Goal: Transaction & Acquisition: Obtain resource

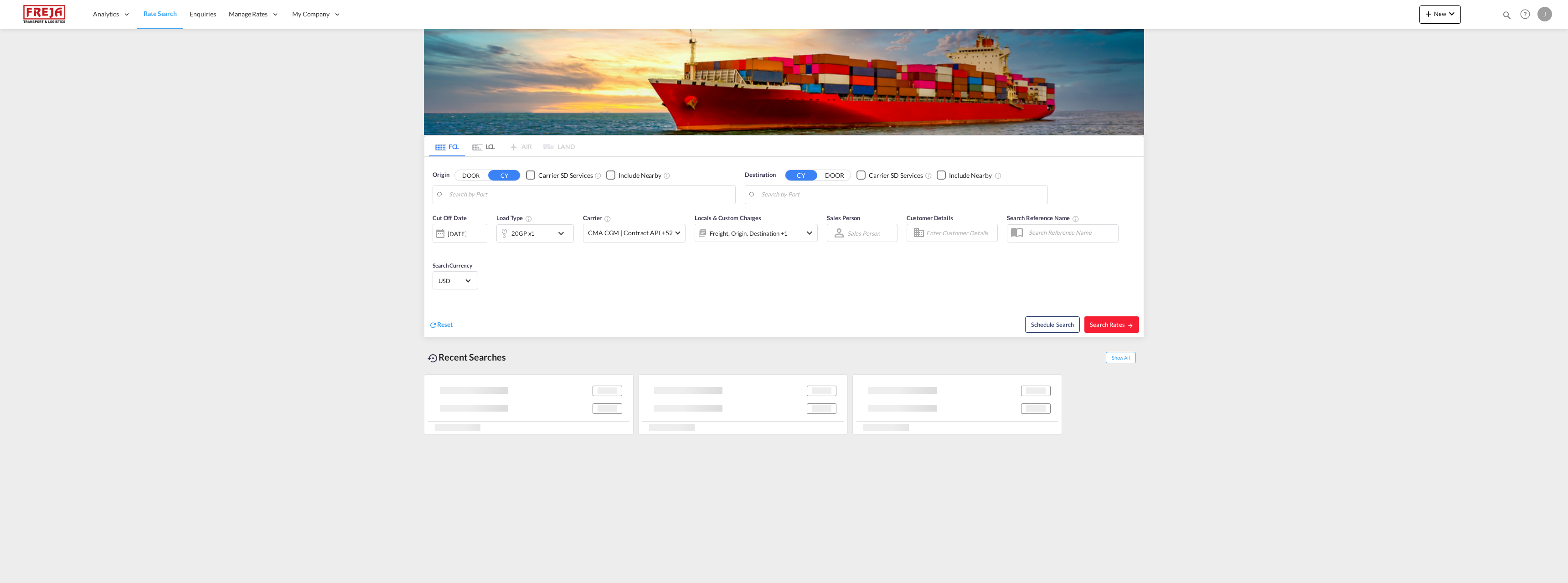
type input "[GEOGRAPHIC_DATA] ([GEOGRAPHIC_DATA]), [GEOGRAPHIC_DATA]"
type input "[PERSON_NAME] City, [GEOGRAPHIC_DATA]"
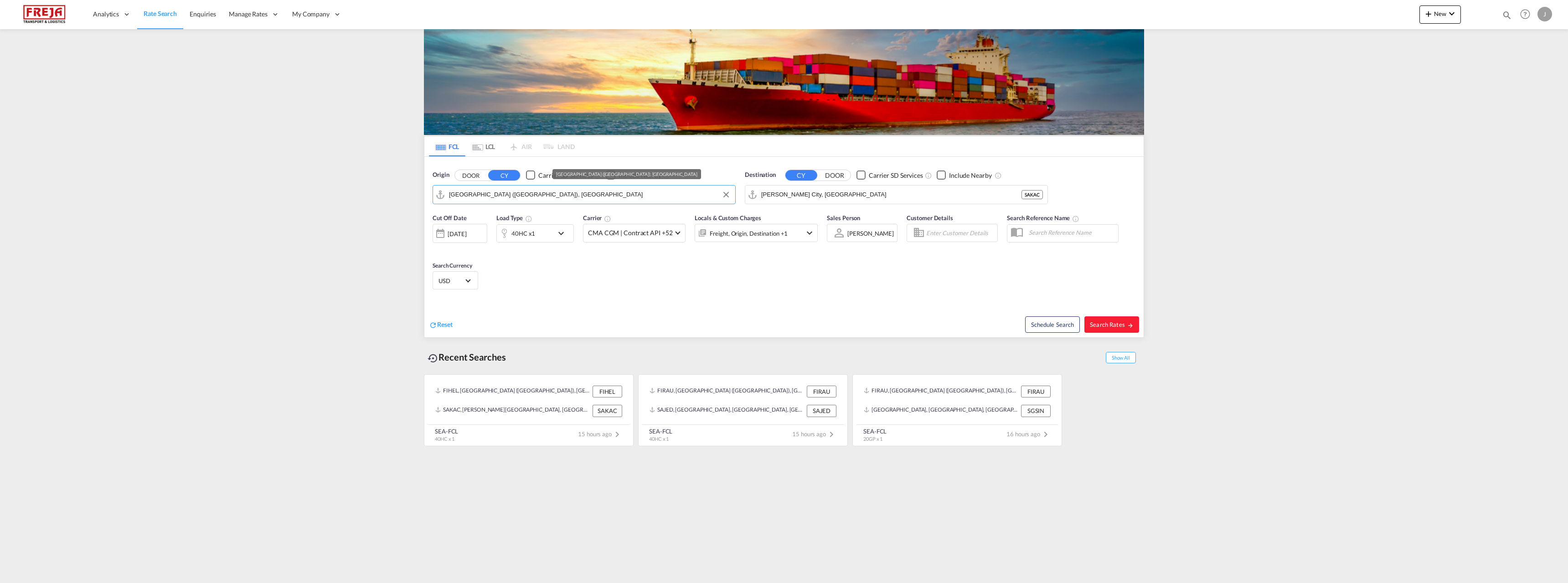
click at [480, 194] on input "Helsinki (Helsingfors), FIHEL" at bounding box center [590, 194] width 282 height 14
type input "rauma"
click at [801, 193] on input "King Abdullah City, SAKAC" at bounding box center [902, 194] width 282 height 14
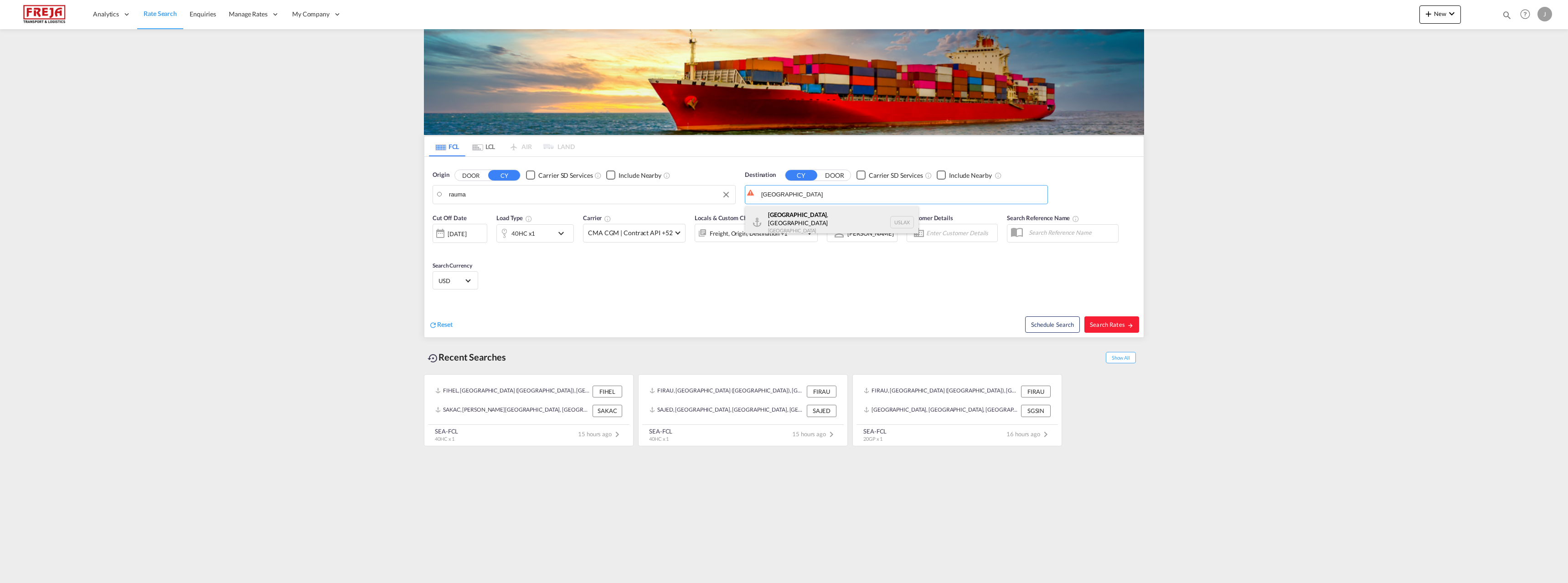
click at [801, 217] on div "Los Angeles , CA United States USLAX" at bounding box center [832, 222] width 173 height 33
type input "Los Angeles, CA, USLAX"
click at [1118, 328] on button "Search Rates" at bounding box center [1112, 324] width 55 height 16
click at [1110, 323] on span "Search Rates" at bounding box center [1112, 324] width 44 height 8
click at [577, 196] on body "Analytics Reports Dashboard Rate Search Enquiries Manage Rates Contract Rates" at bounding box center [784, 291] width 1568 height 583
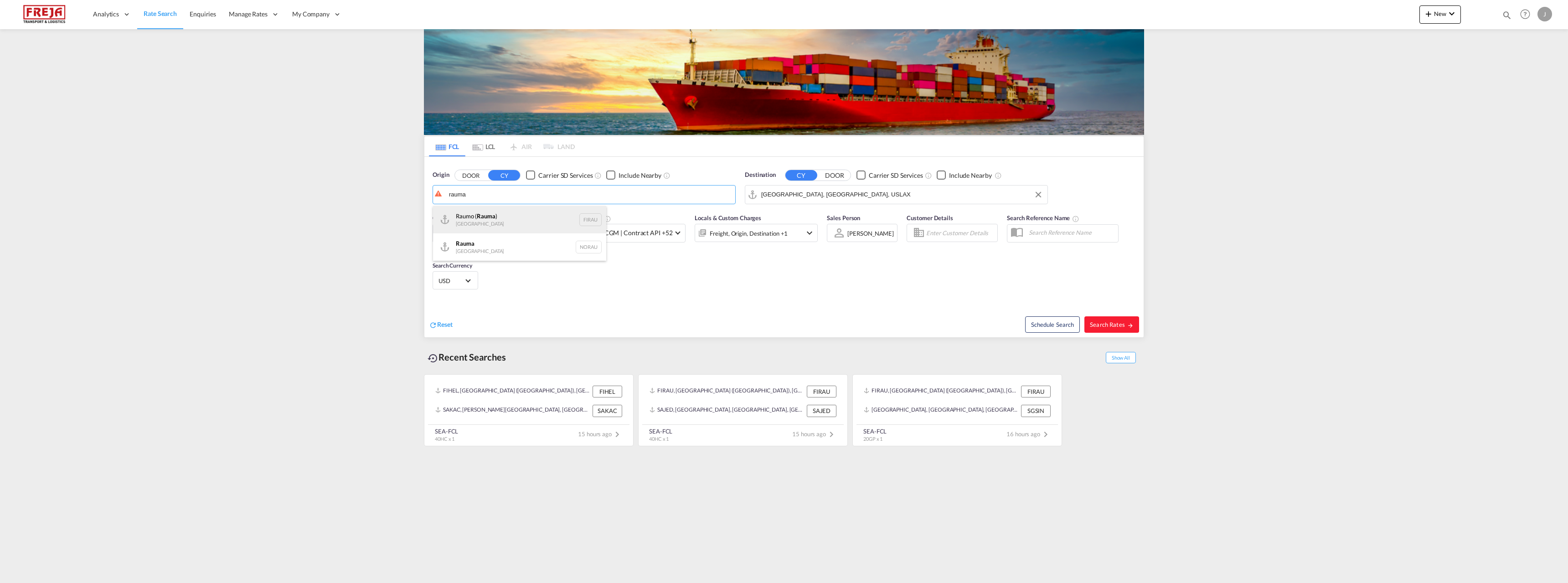
click at [537, 216] on div "Raumo ( Rauma ) Finland FIRAU" at bounding box center [519, 220] width 173 height 27
type input "Raumo (Rauma), [GEOGRAPHIC_DATA]"
click at [1108, 323] on span "Search Rates" at bounding box center [1112, 324] width 44 height 8
type input "FIRAU to USLAX / 30 Sep 2025"
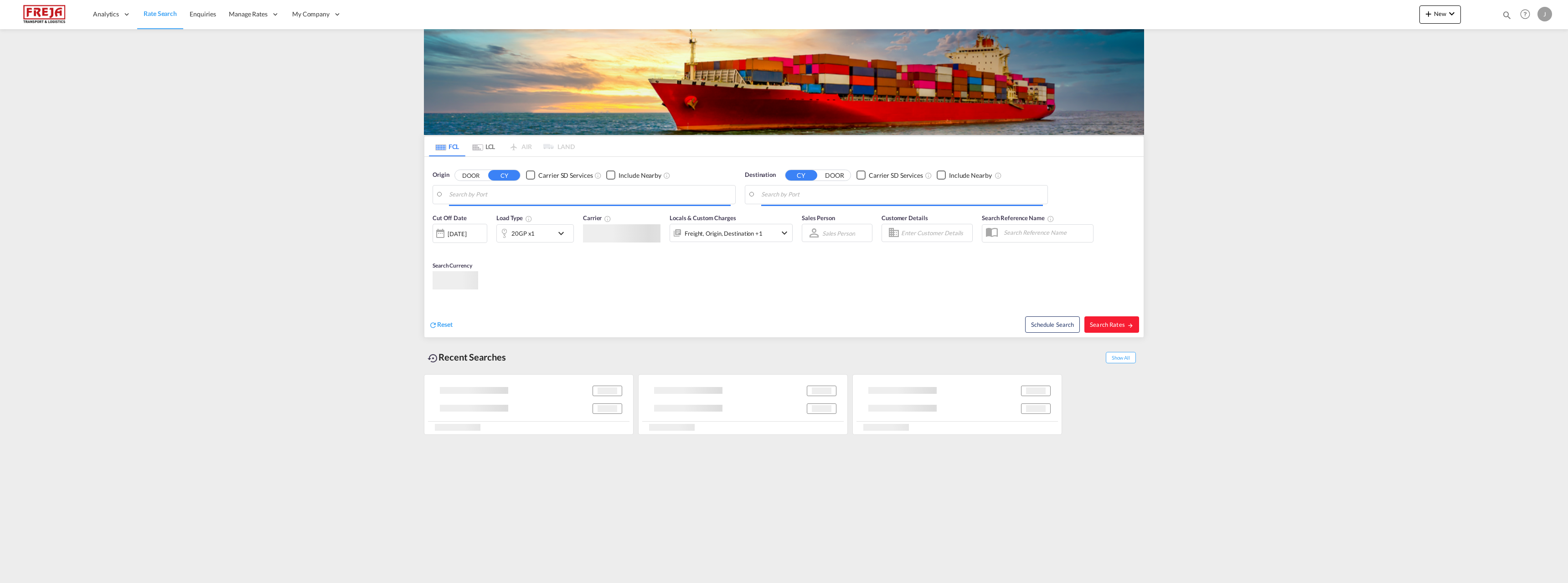
type input "Raumo (Rauma), [GEOGRAPHIC_DATA]"
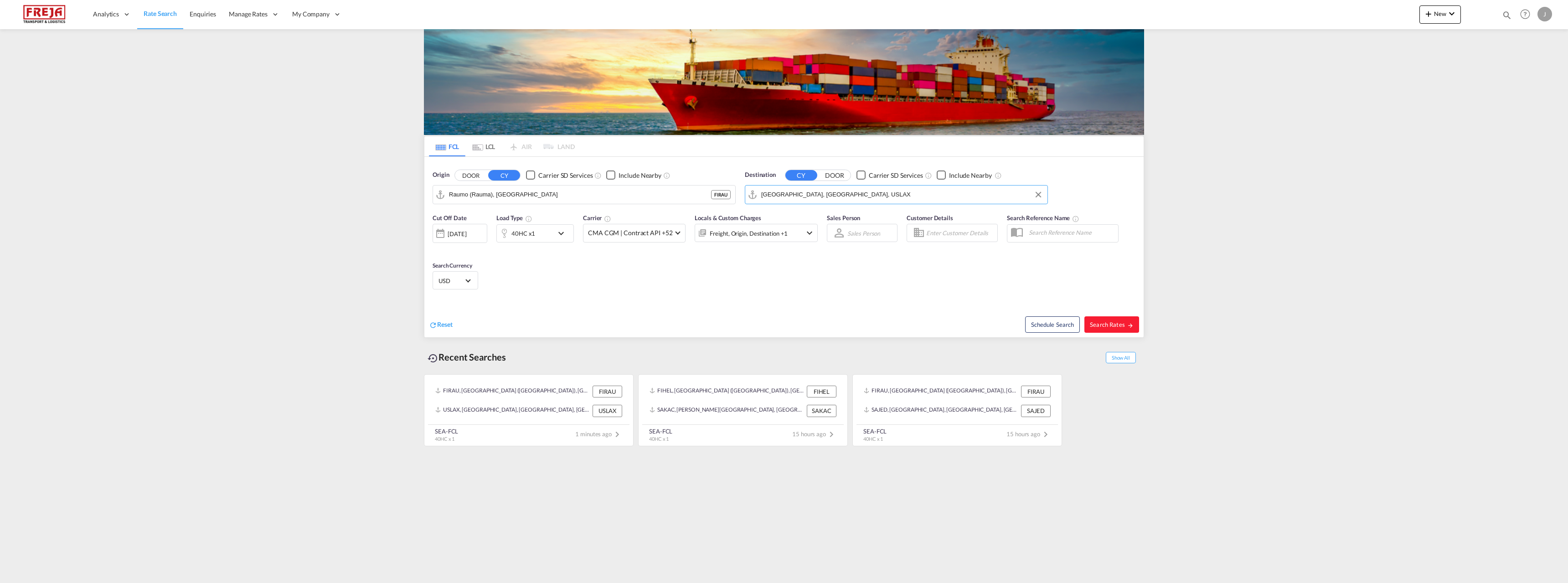
click at [795, 198] on input "Los Angeles, CA, USLAX" at bounding box center [902, 194] width 282 height 14
click at [793, 220] on div "Oakland , CA United States USOAK" at bounding box center [832, 222] width 173 height 33
type input "[GEOGRAPHIC_DATA], [GEOGRAPHIC_DATA], USOAK"
click at [1117, 325] on span "Search Rates" at bounding box center [1112, 324] width 44 height 8
type input "FIRAU to USOAK / 30 Sep 2025"
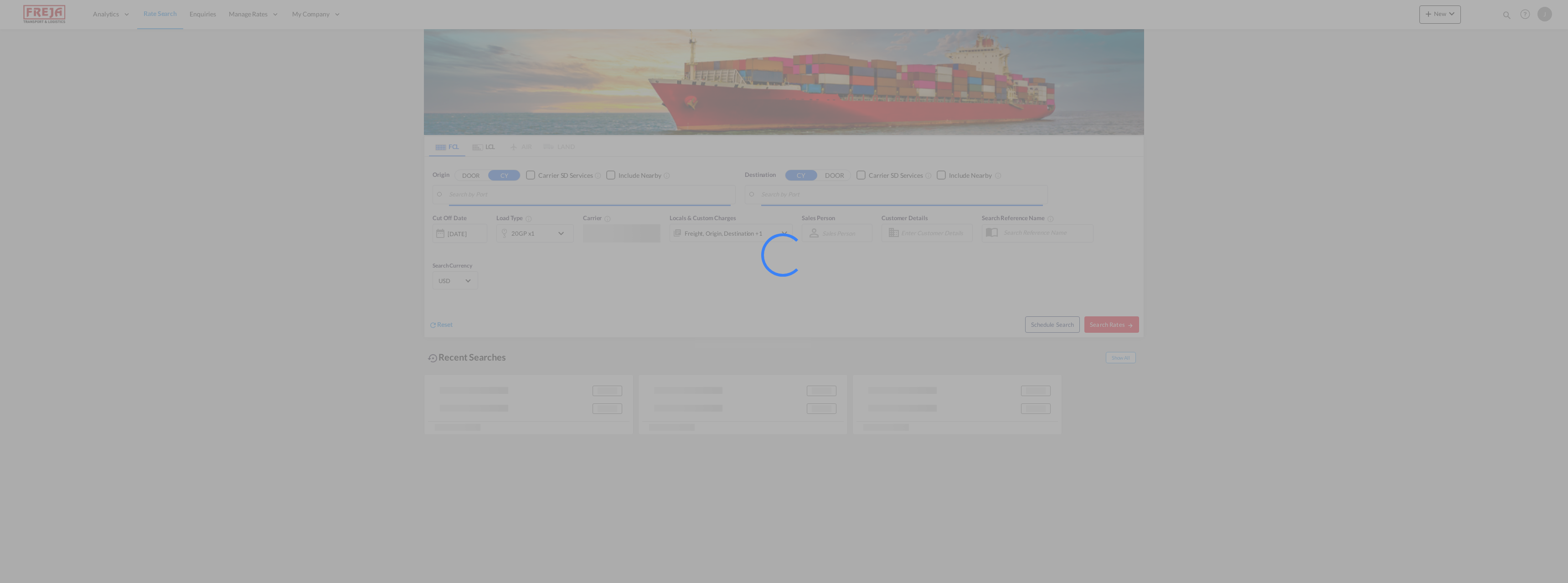
type input "Raumo (Rauma), [GEOGRAPHIC_DATA]"
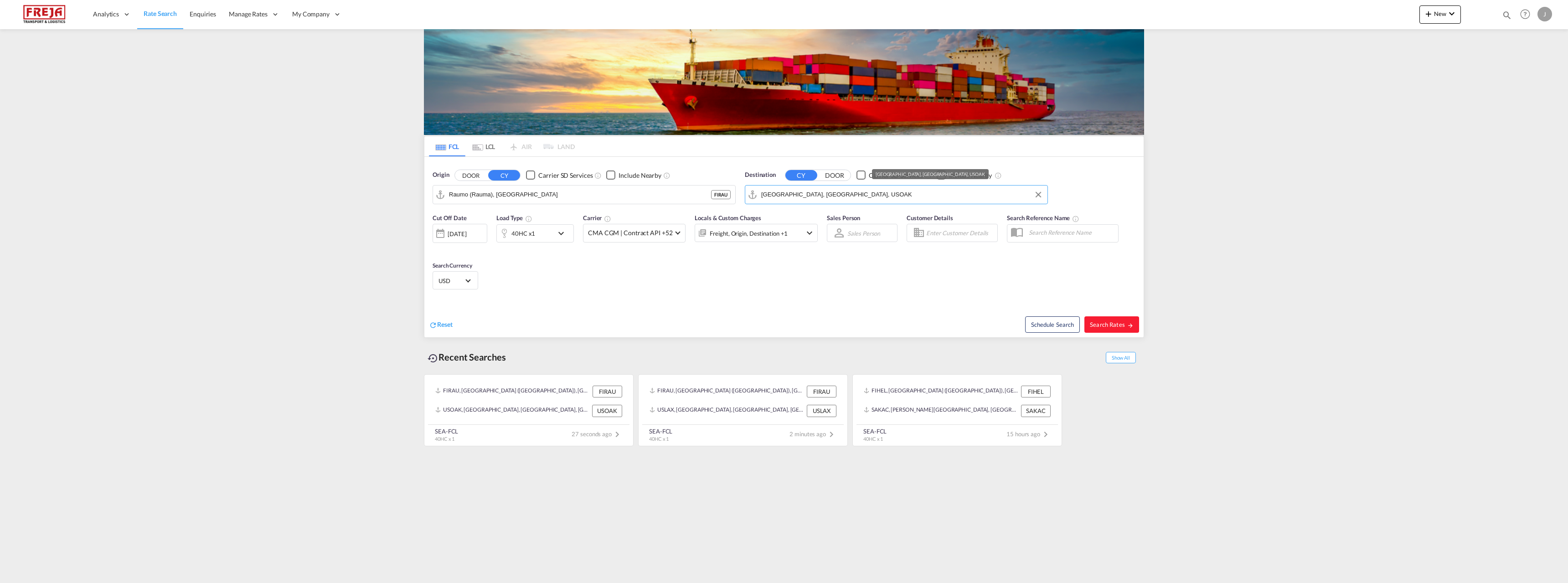
click at [831, 194] on input "Oakland, CA, USOAK" at bounding box center [902, 194] width 282 height 14
click at [801, 216] on div "New York , NY United States USNYC" at bounding box center [832, 220] width 173 height 27
type input "[US_STATE], [GEOGRAPHIC_DATA], USNYC"
click at [1114, 322] on span "Search Rates" at bounding box center [1112, 324] width 44 height 8
type input "FIRAU to USNYC / 30 Sep 2025"
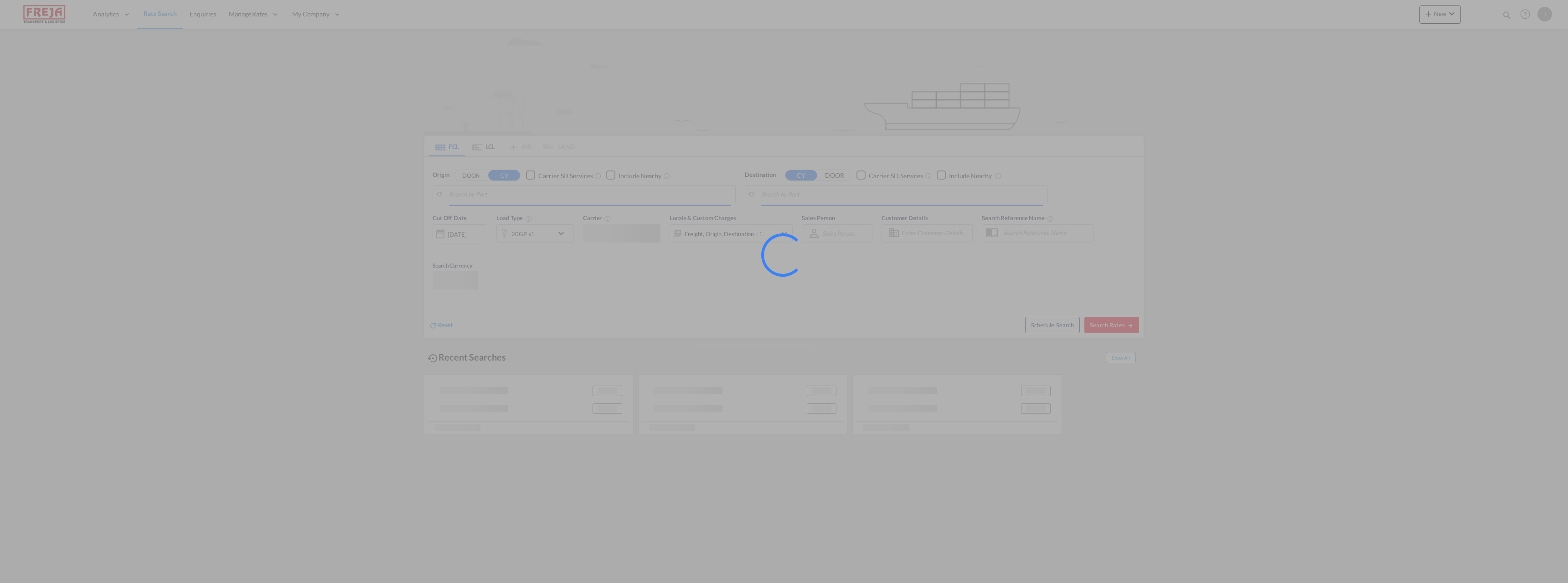
type input "Raumo (Rauma), [GEOGRAPHIC_DATA]"
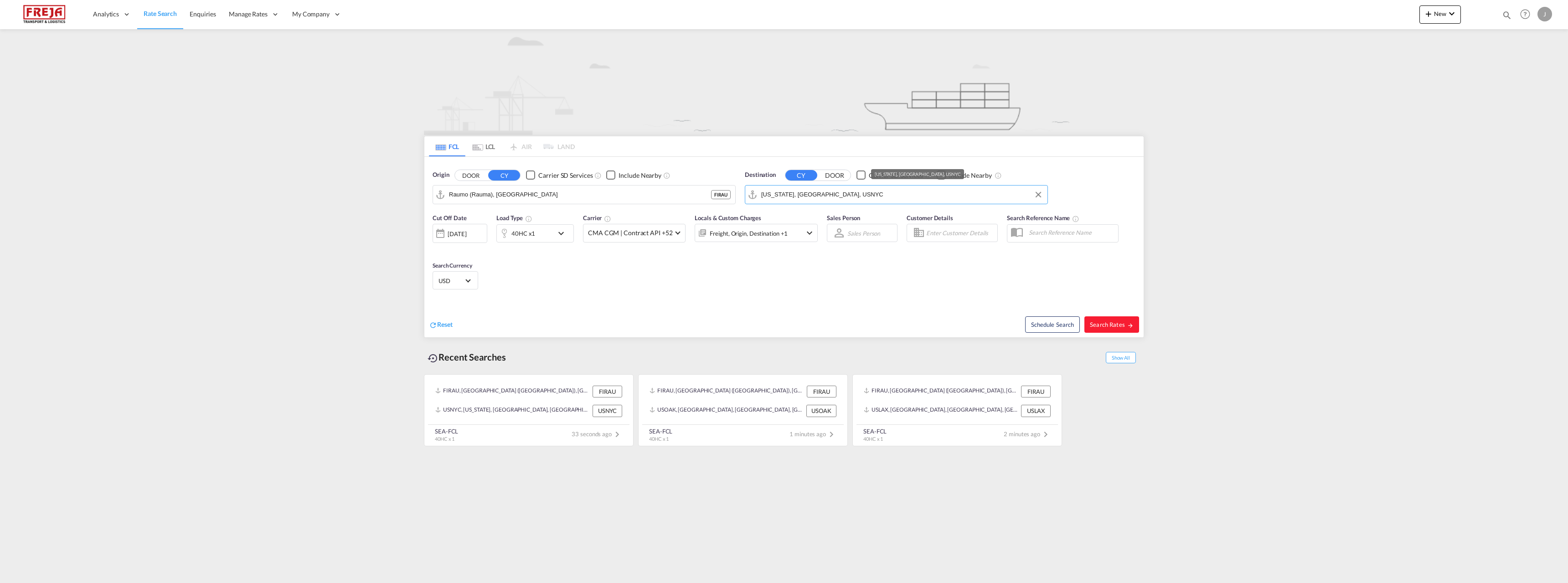
click at [785, 196] on input "[US_STATE], [GEOGRAPHIC_DATA], USNYC" at bounding box center [902, 194] width 282 height 14
click at [783, 216] on div "[GEOGRAPHIC_DATA] , [GEOGRAPHIC_DATA] [GEOGRAPHIC_DATA] USMES" at bounding box center [832, 222] width 173 height 33
type input "[GEOGRAPHIC_DATA], [GEOGRAPHIC_DATA], [GEOGRAPHIC_DATA]"
click at [1120, 321] on span "Search Rates" at bounding box center [1112, 324] width 44 height 8
type input "FIRAU to USMES / [DATE]"
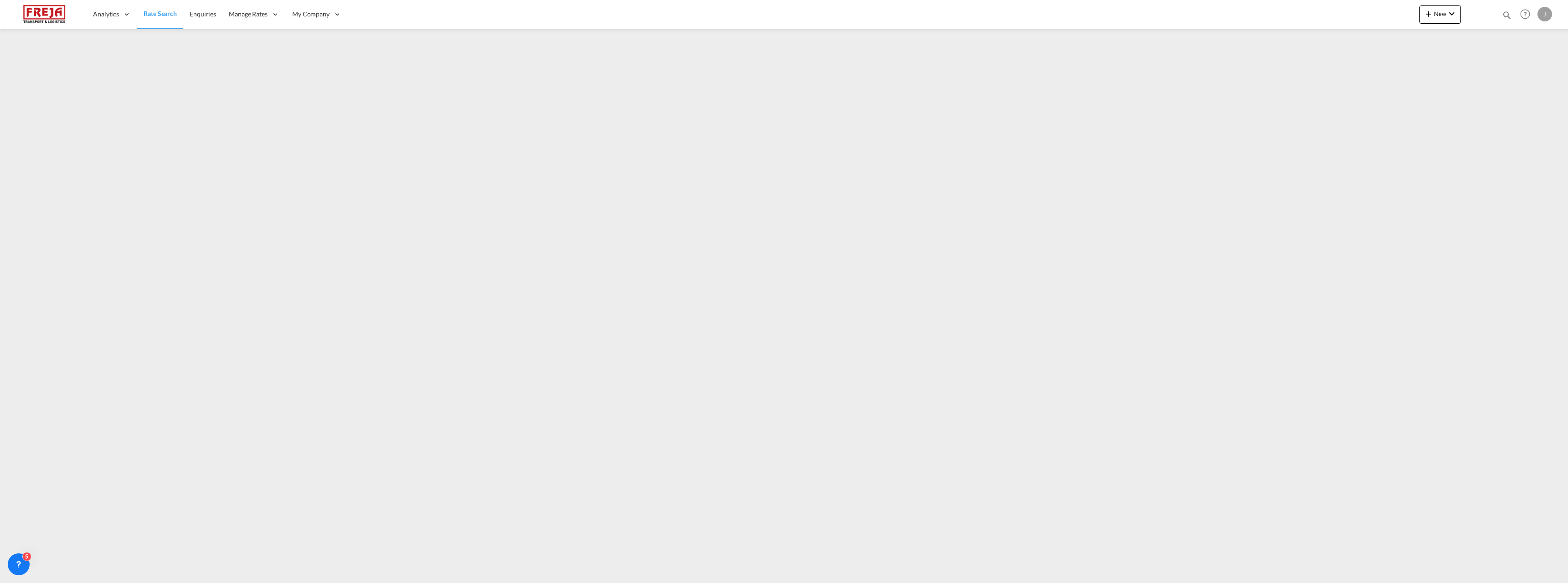
click at [172, 17] on span "Rate Search" at bounding box center [160, 13] width 33 height 8
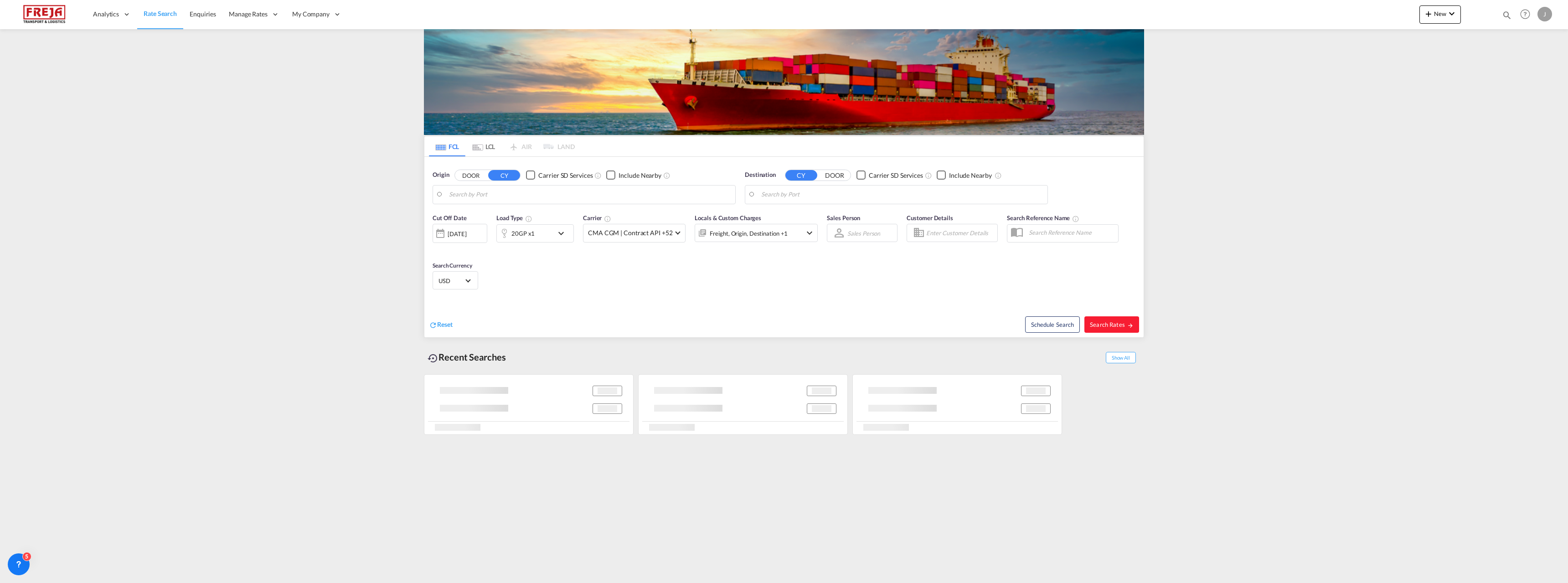
type input "Raumo (Rauma), [GEOGRAPHIC_DATA]"
type input "[GEOGRAPHIC_DATA], [GEOGRAPHIC_DATA], [GEOGRAPHIC_DATA]"
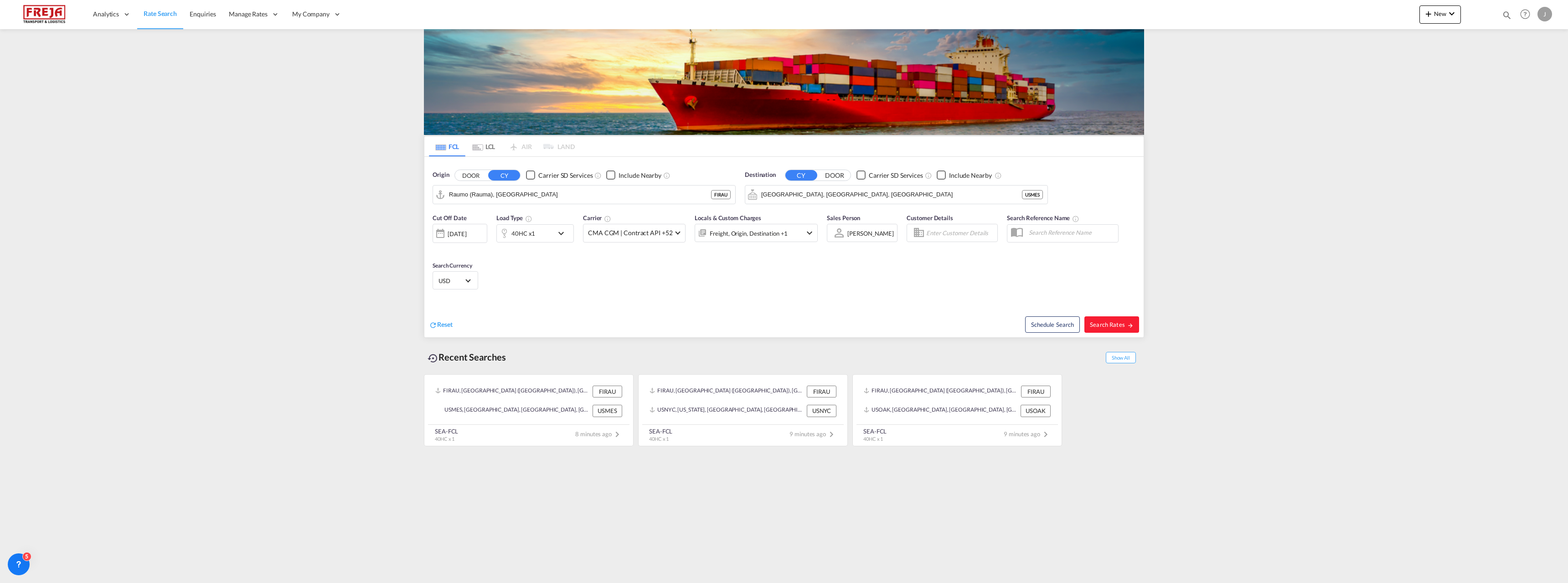
click at [482, 149] on md-icon "Use the left and right arrow keys to navigate between tabs" at bounding box center [478, 148] width 11 height 7
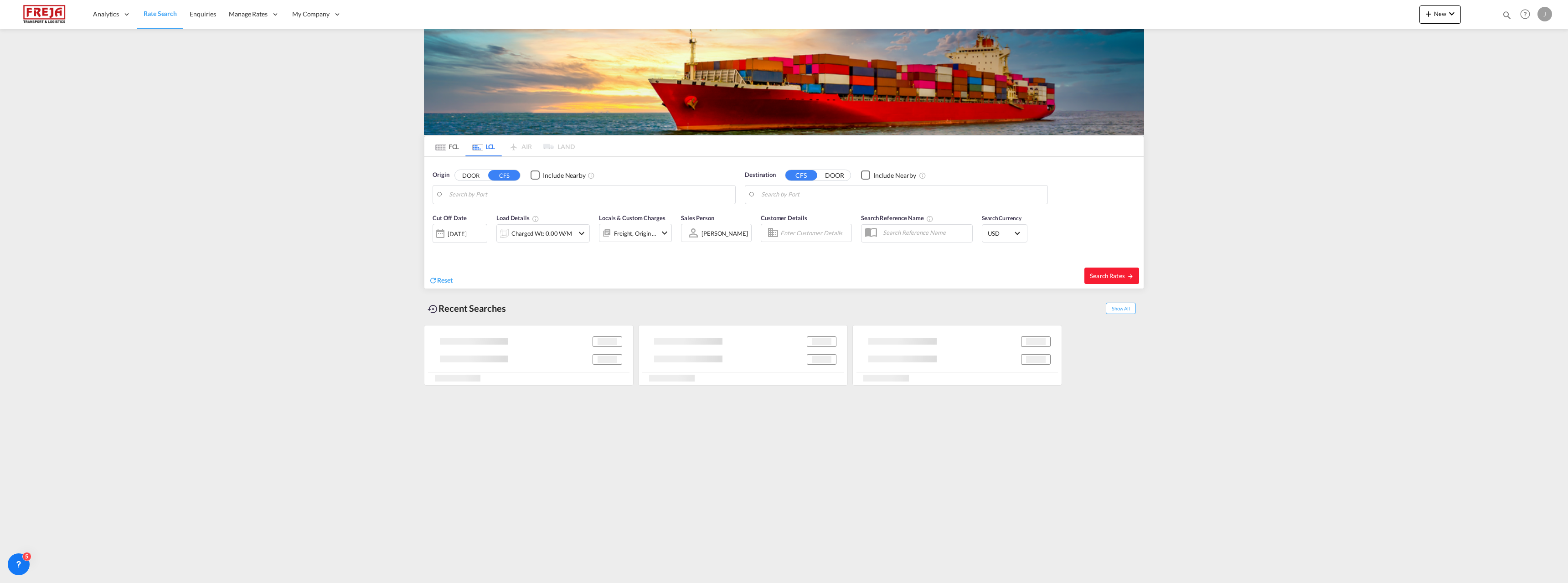
click at [478, 196] on body "Analytics Reports Dashboard Rate Search Enquiries Manage Rates Contract Rates" at bounding box center [784, 291] width 1568 height 583
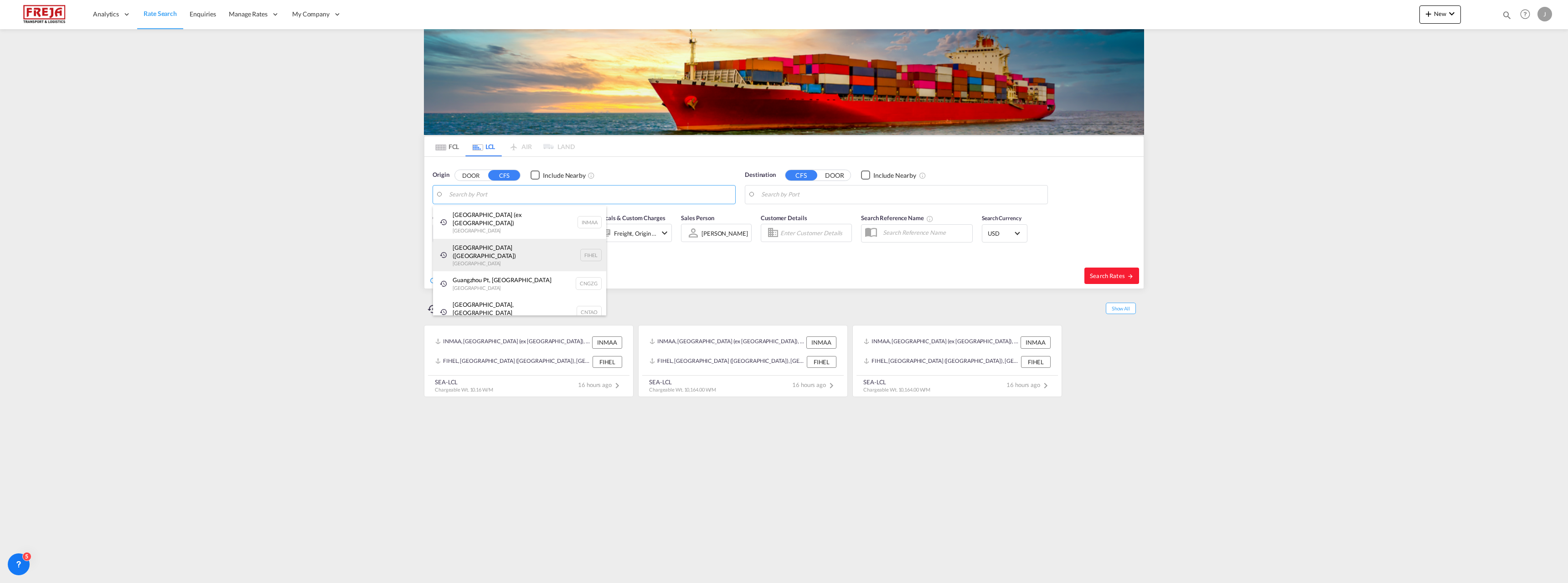
click at [475, 243] on div "[GEOGRAPHIC_DATA] ([GEOGRAPHIC_DATA]) [GEOGRAPHIC_DATA] FIHEL" at bounding box center [519, 255] width 173 height 33
type input "[GEOGRAPHIC_DATA] ([GEOGRAPHIC_DATA]), [GEOGRAPHIC_DATA]"
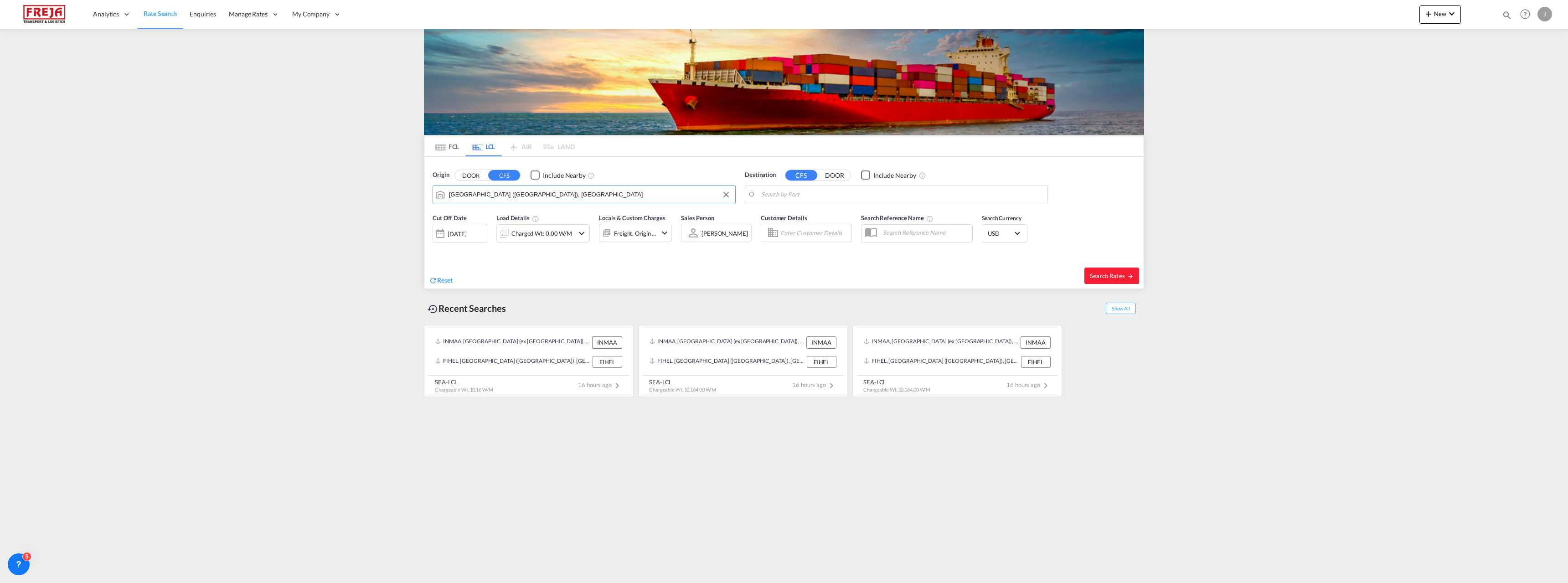
click at [765, 200] on body "Analytics Reports Dashboard Rate Search Enquiries Manage Rates Contract Rates" at bounding box center [784, 291] width 1568 height 583
click at [798, 222] on div "[GEOGRAPHIC_DATA] , [GEOGRAPHIC_DATA] [GEOGRAPHIC_DATA] CAMTR" at bounding box center [832, 222] width 173 height 33
type input "[GEOGRAPHIC_DATA], [GEOGRAPHIC_DATA], CAMTR"
click at [556, 232] on div "Charged Wt: 0.00 W/M" at bounding box center [541, 233] width 60 height 13
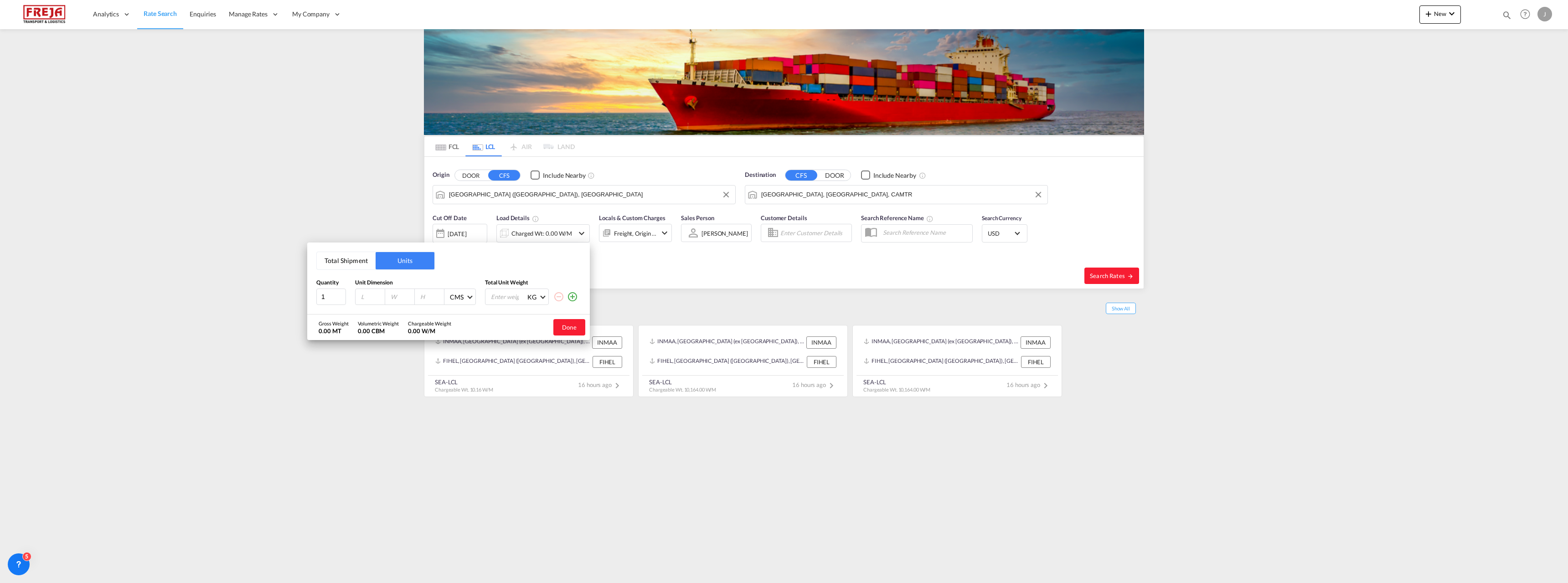
click at [351, 263] on button "Total Shipment" at bounding box center [346, 260] width 59 height 17
click at [372, 298] on input "0" at bounding box center [378, 297] width 36 height 16
type input "1"
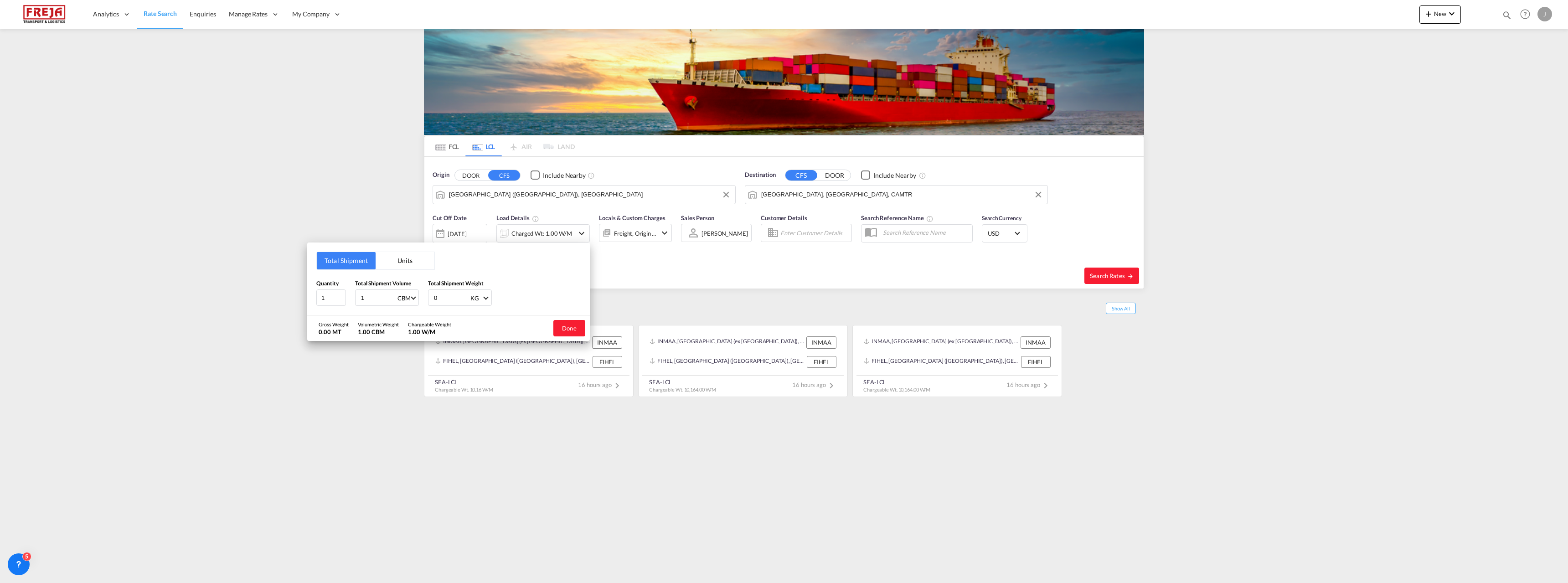
click at [442, 299] on input "0" at bounding box center [451, 297] width 36 height 16
type input "1000"
click at [575, 325] on button "Done" at bounding box center [569, 328] width 32 height 16
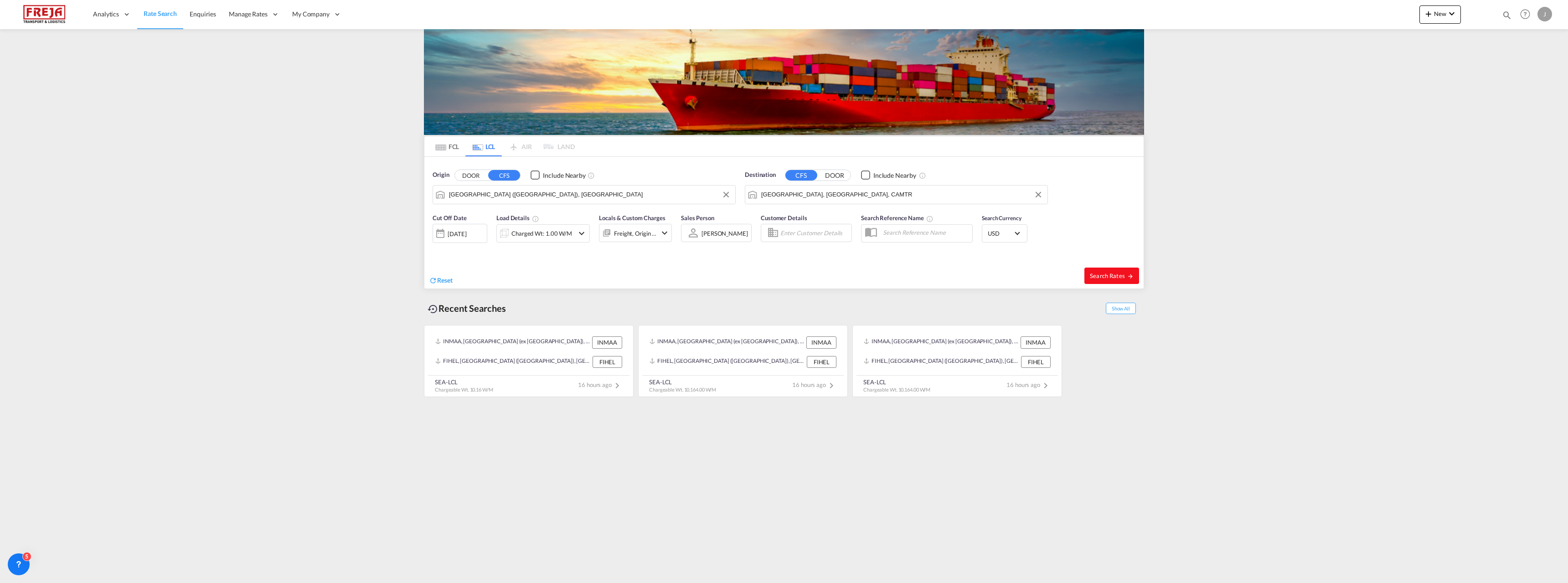
click at [1104, 271] on button "Search Rates" at bounding box center [1112, 275] width 55 height 16
type input "FIHEL to CAMTR / [DATE]"
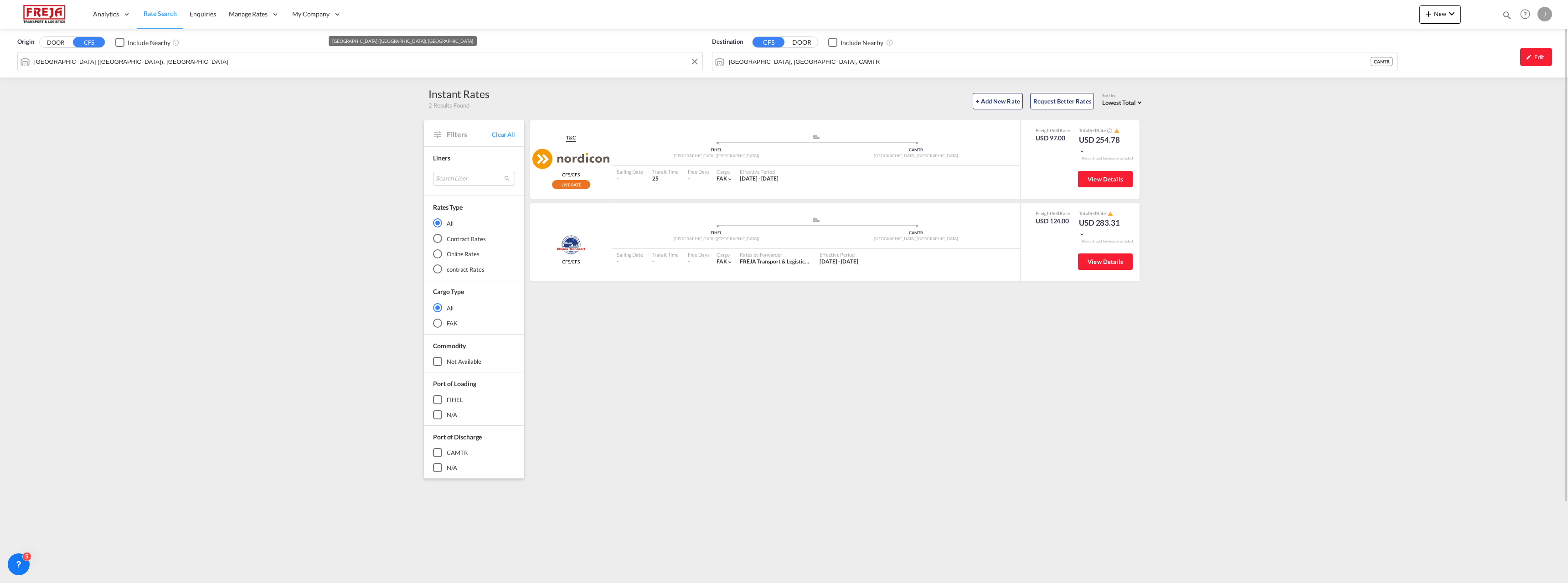
click at [183, 59] on input "[GEOGRAPHIC_DATA] ([GEOGRAPHIC_DATA]), [GEOGRAPHIC_DATA]" at bounding box center [366, 62] width 664 height 14
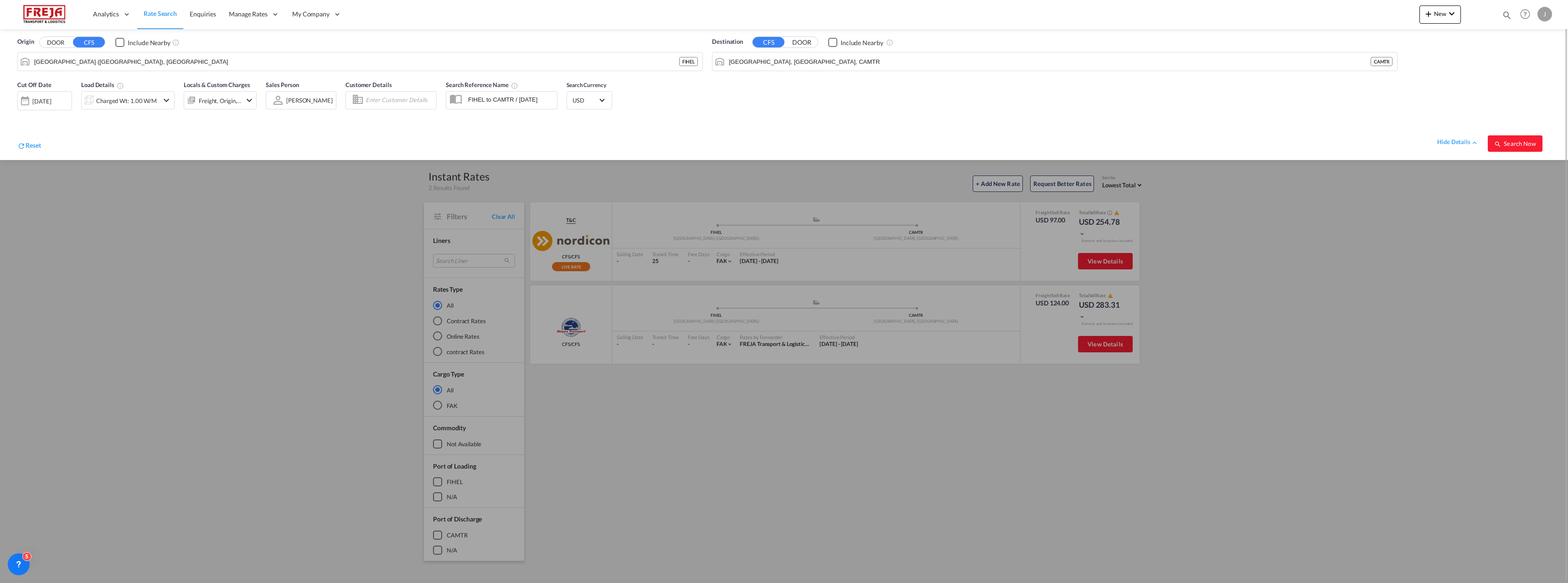
click at [41, 98] on div "[DATE]" at bounding box center [41, 101] width 19 height 8
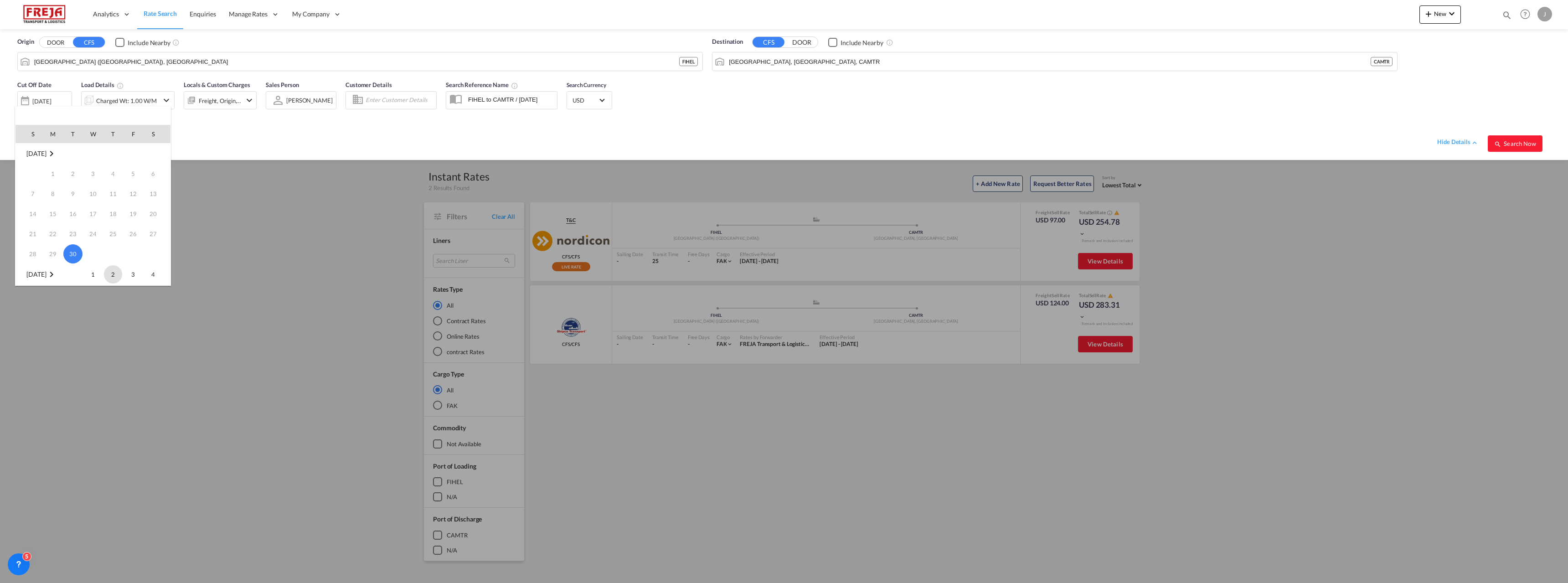
click at [109, 275] on span "2" at bounding box center [113, 274] width 19 height 19
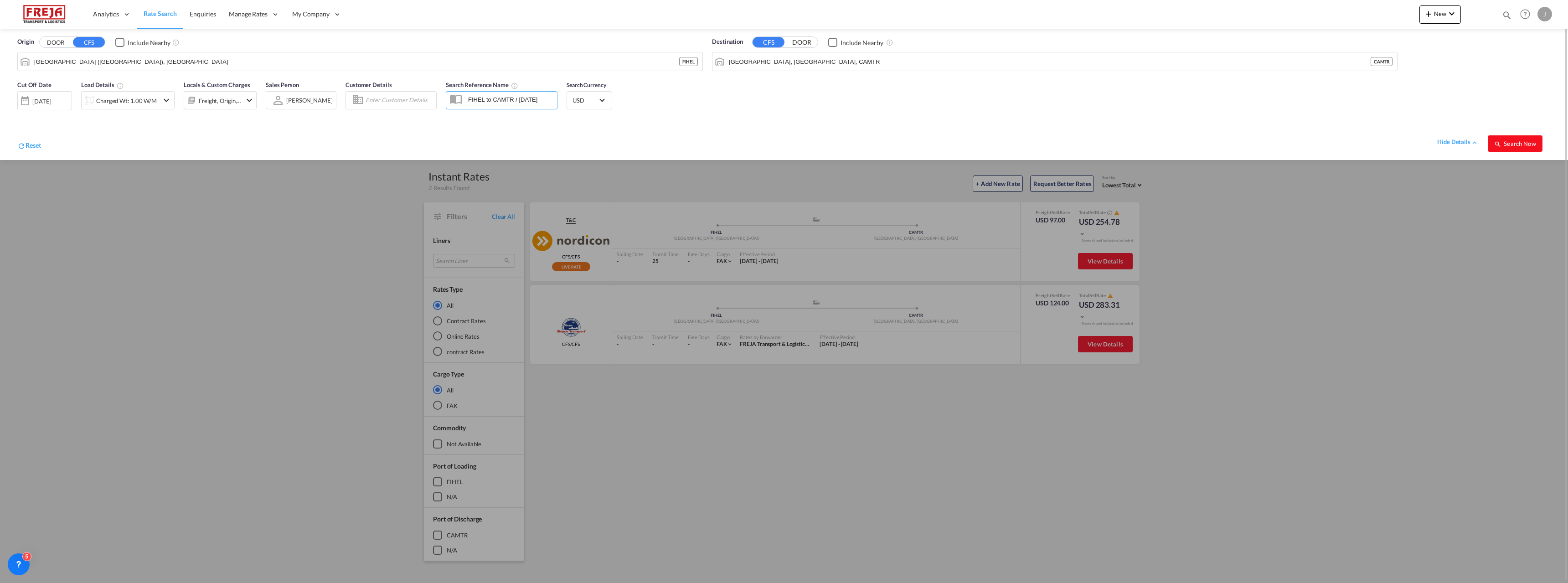
click at [1519, 143] on span "Search Now" at bounding box center [1515, 144] width 41 height 8
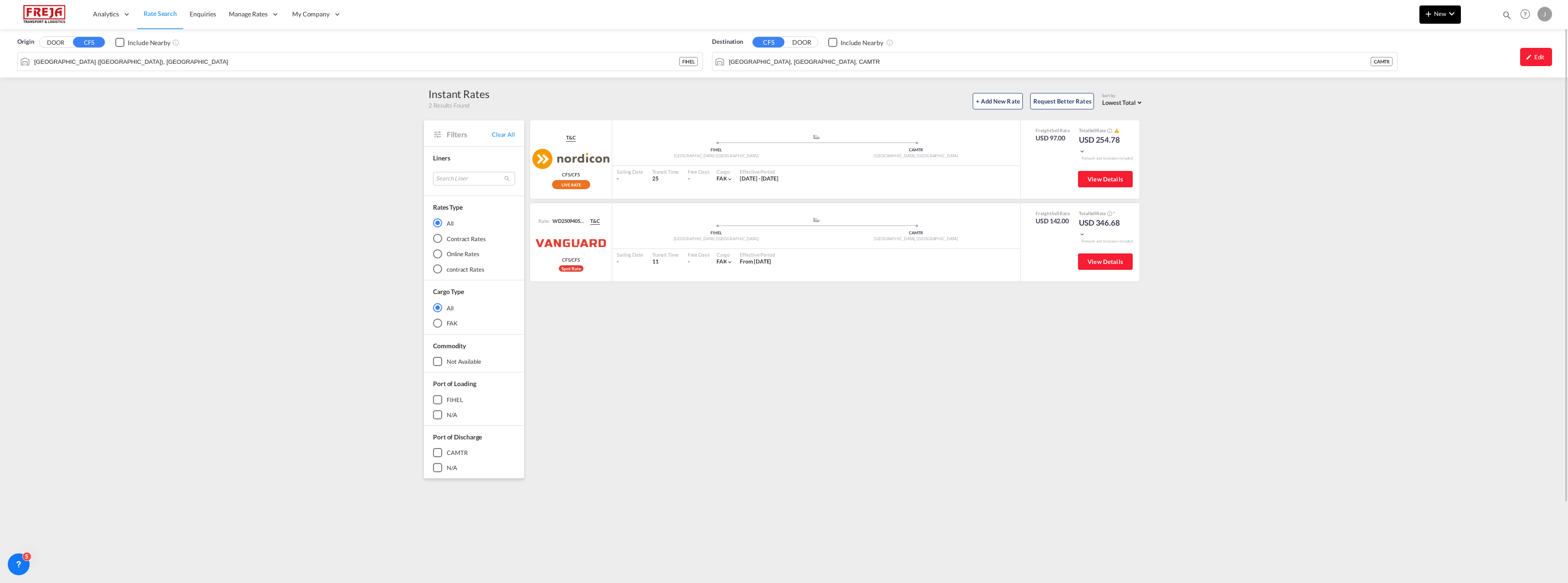
click at [1449, 11] on md-icon "icon-chevron-down" at bounding box center [1452, 14] width 11 height 11
click at [1478, 71] on span "Ratesheet" at bounding box center [1478, 68] width 10 height 19
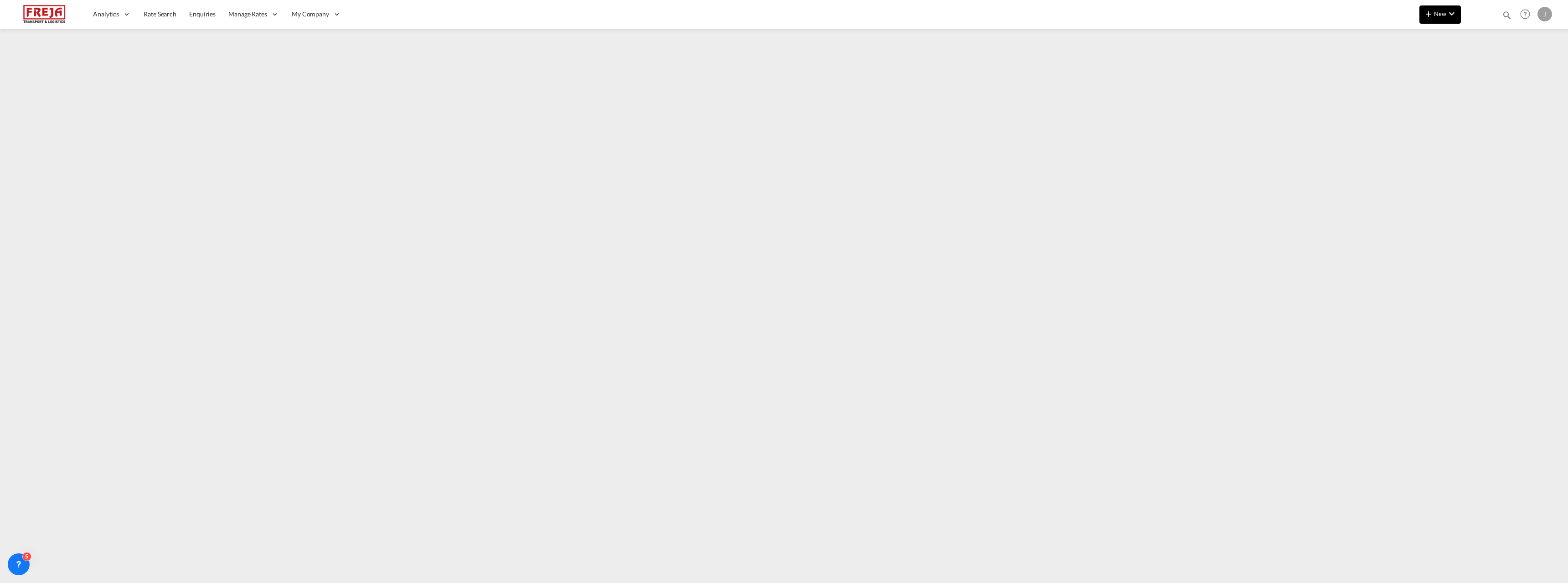
click at [1453, 16] on md-icon "icon-chevron-down" at bounding box center [1452, 14] width 11 height 11
click at [1475, 67] on span "Ratesheet" at bounding box center [1478, 68] width 10 height 19
click at [164, 12] on span "Rate Search" at bounding box center [160, 14] width 33 height 8
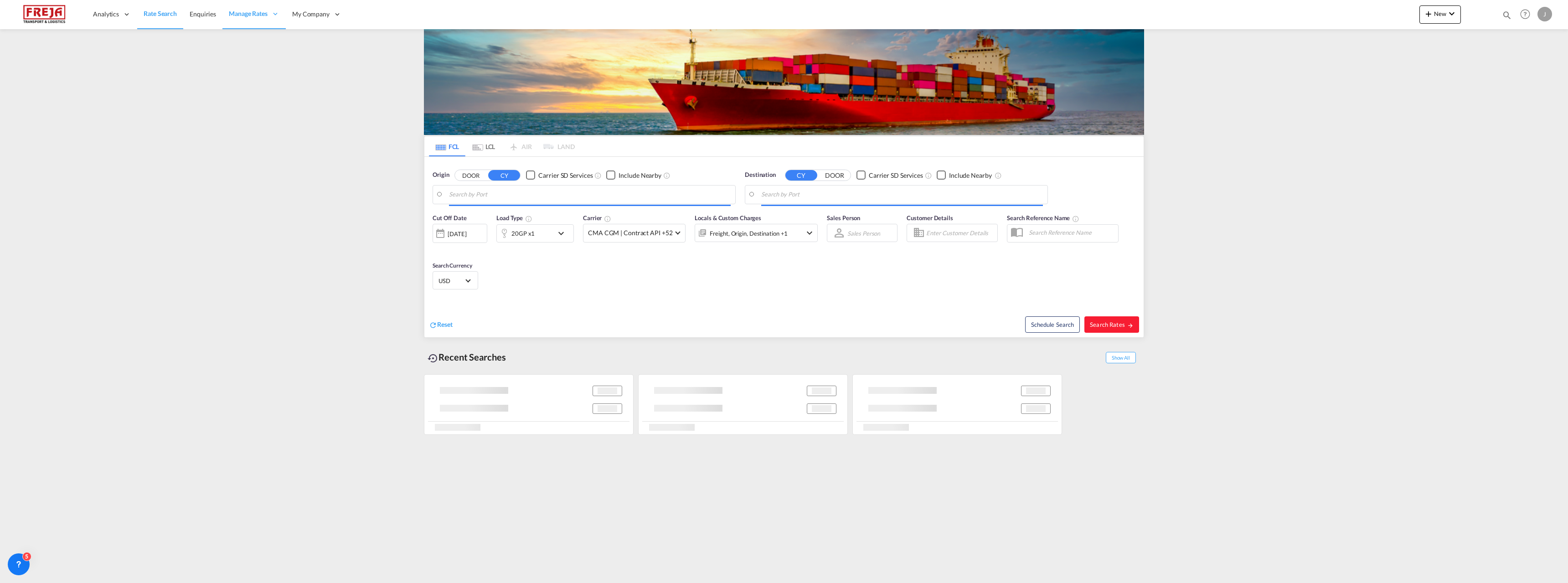
type input "Raumo (Rauma), [GEOGRAPHIC_DATA]"
type input "[GEOGRAPHIC_DATA], [GEOGRAPHIC_DATA], [GEOGRAPHIC_DATA]"
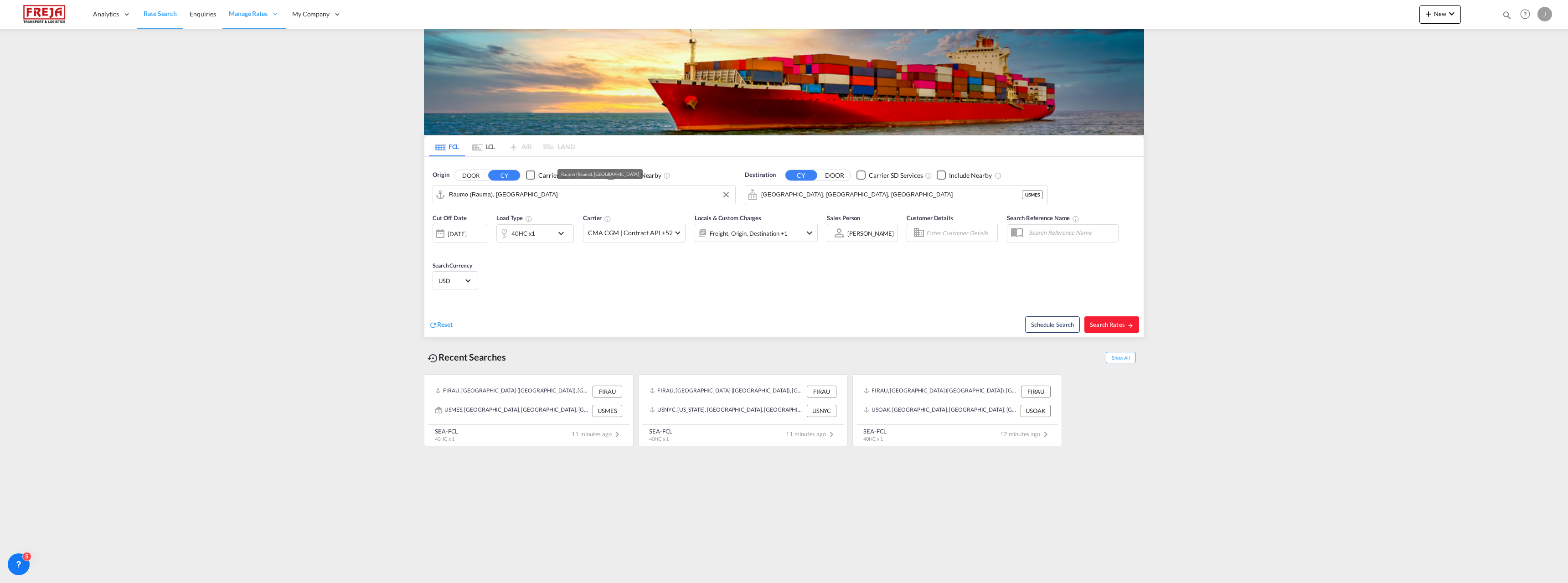
click at [496, 195] on input "Raumo (Rauma), [GEOGRAPHIC_DATA]" at bounding box center [590, 194] width 282 height 14
click at [483, 146] on md-tab-item "LCL" at bounding box center [483, 146] width 36 height 20
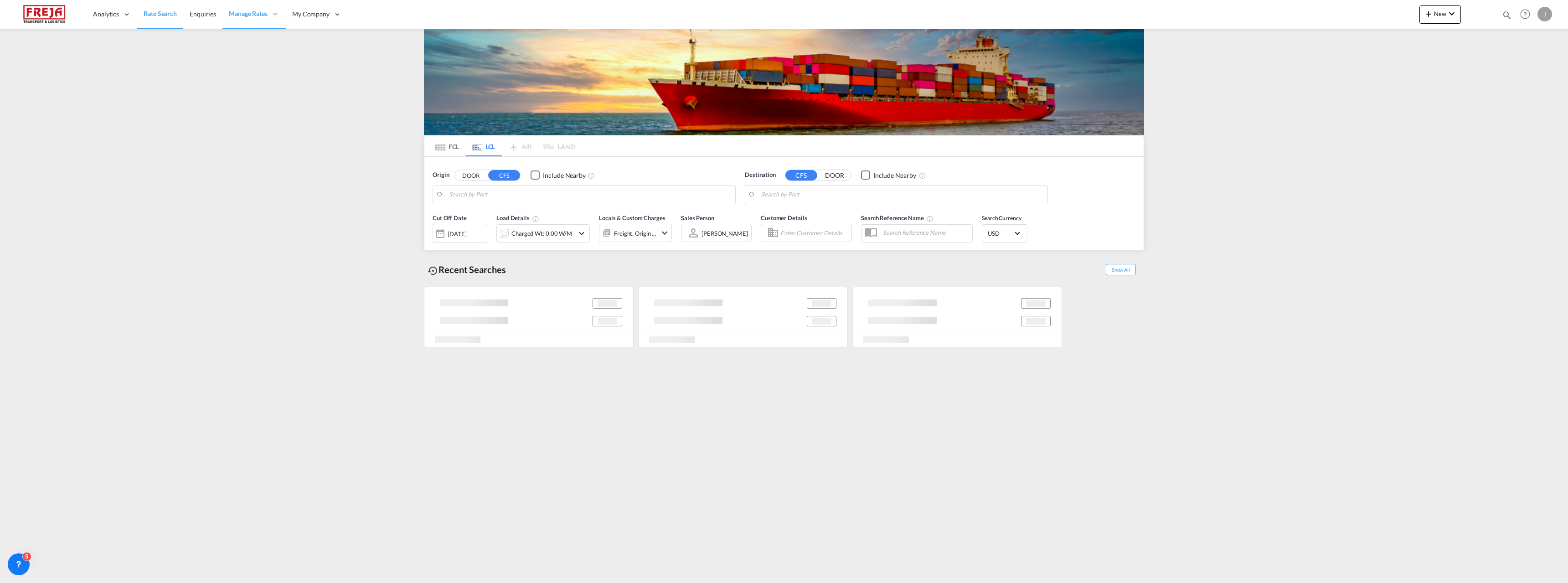
type input "[GEOGRAPHIC_DATA] ([GEOGRAPHIC_DATA]), [GEOGRAPHIC_DATA]"
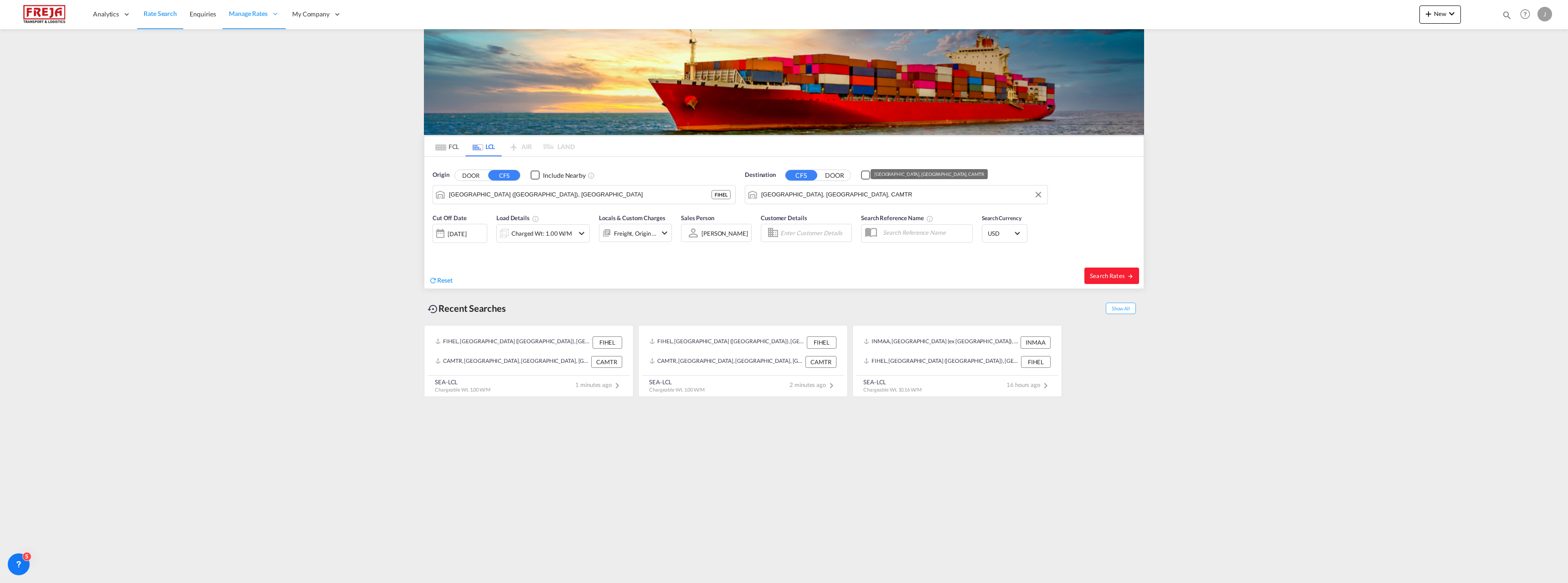
click at [816, 198] on input "[GEOGRAPHIC_DATA], [GEOGRAPHIC_DATA], CAMTR" at bounding box center [902, 194] width 282 height 14
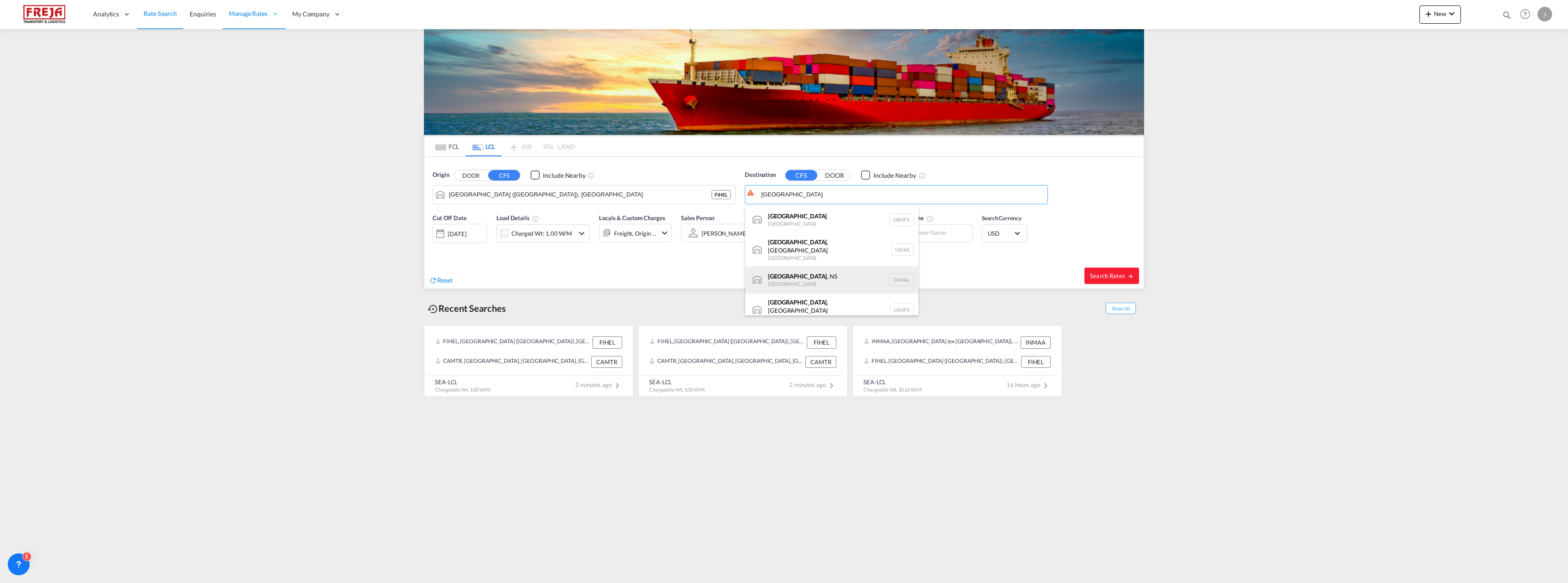
click at [826, 275] on div "[GEOGRAPHIC_DATA] , NS [GEOGRAPHIC_DATA] [GEOGRAPHIC_DATA]" at bounding box center [832, 279] width 173 height 27
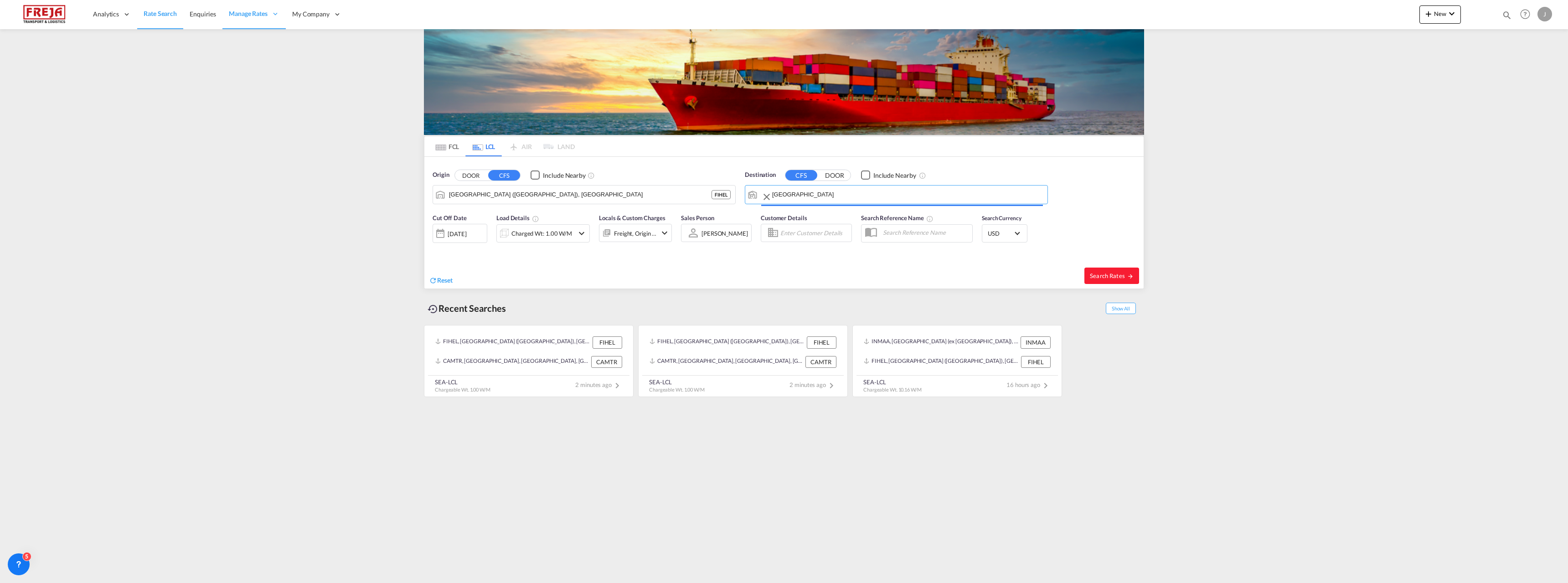
type input "[GEOGRAPHIC_DATA], [GEOGRAPHIC_DATA], [GEOGRAPHIC_DATA]"
click at [464, 234] on div "[DATE]" at bounding box center [456, 233] width 19 height 8
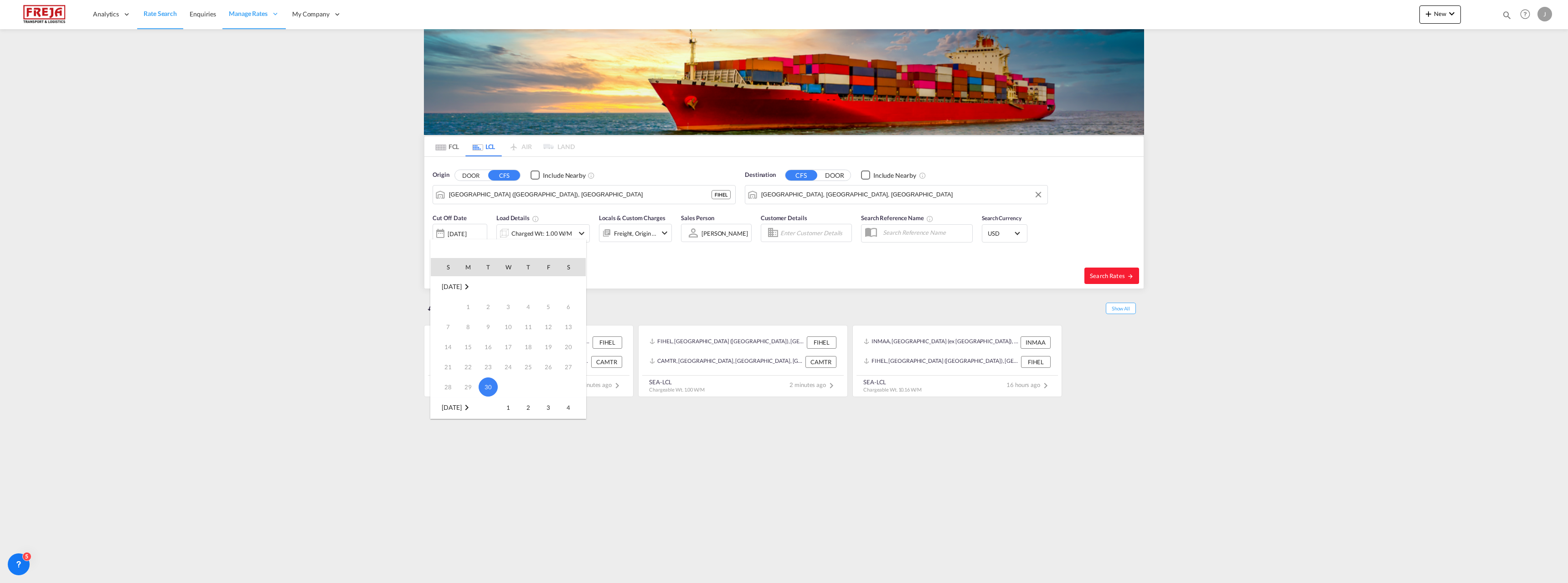
drag, startPoint x: 528, startPoint y: 405, endPoint x: 533, endPoint y: 405, distance: 5.0
click at [528, 405] on span "2" at bounding box center [528, 407] width 19 height 19
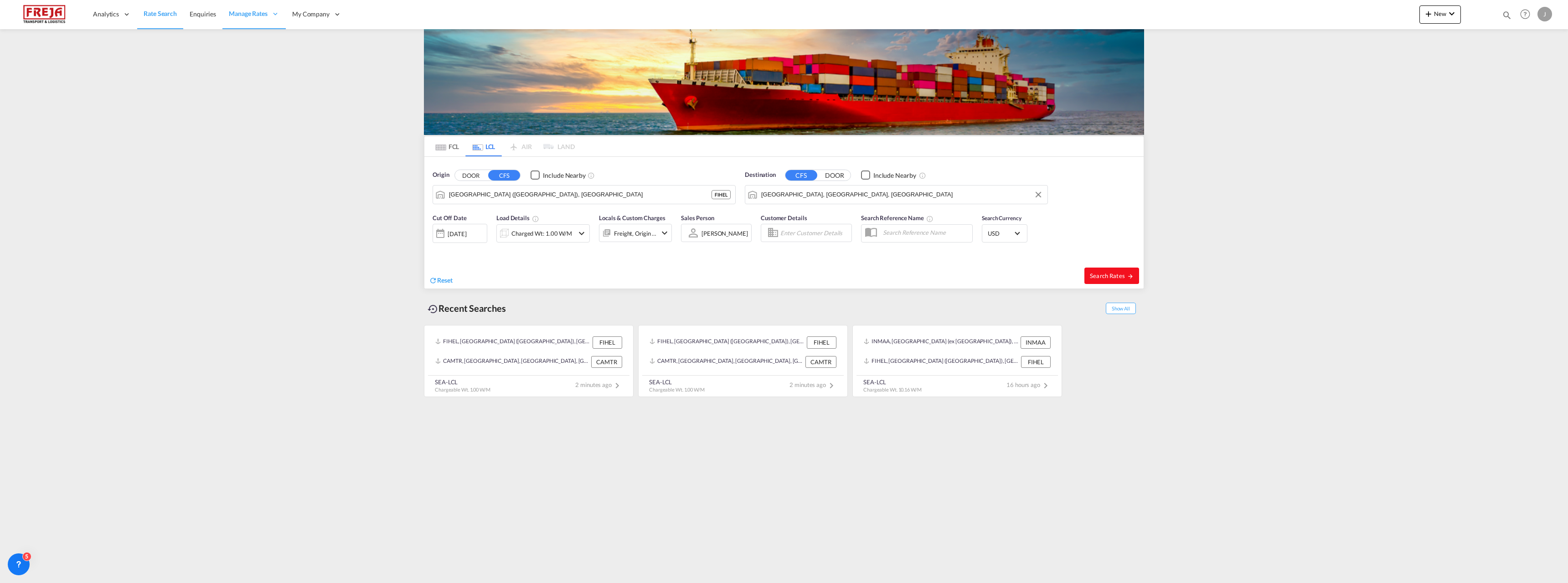
click at [1117, 276] on span "Search Rates" at bounding box center [1112, 275] width 44 height 8
type input "FIHEL to CAHAL / [DATE]"
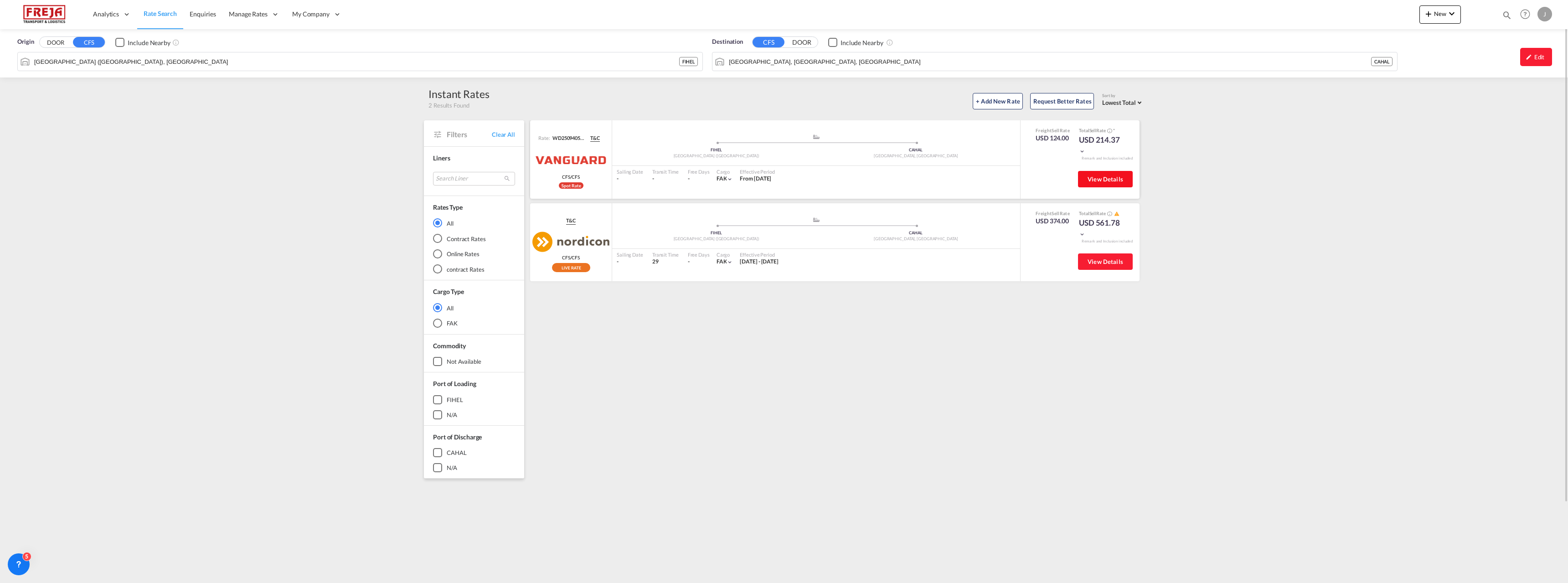
click at [1111, 177] on span "View Details" at bounding box center [1106, 179] width 36 height 8
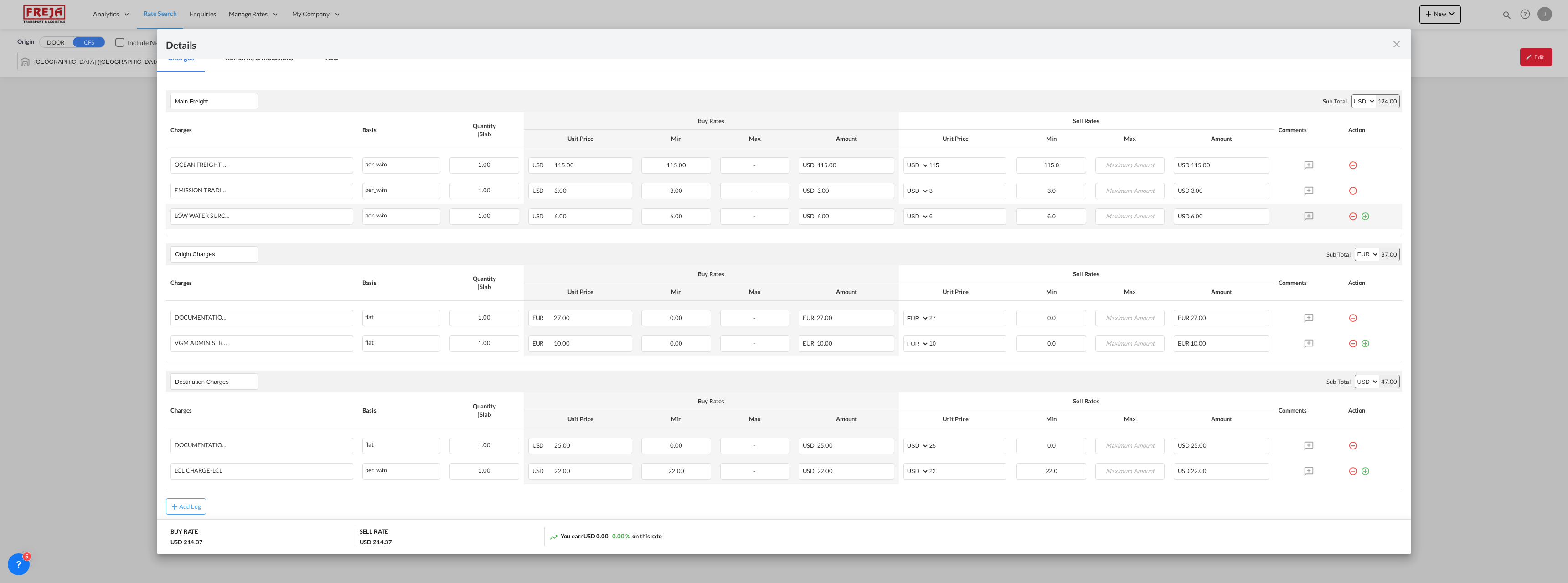
scroll to position [182, 0]
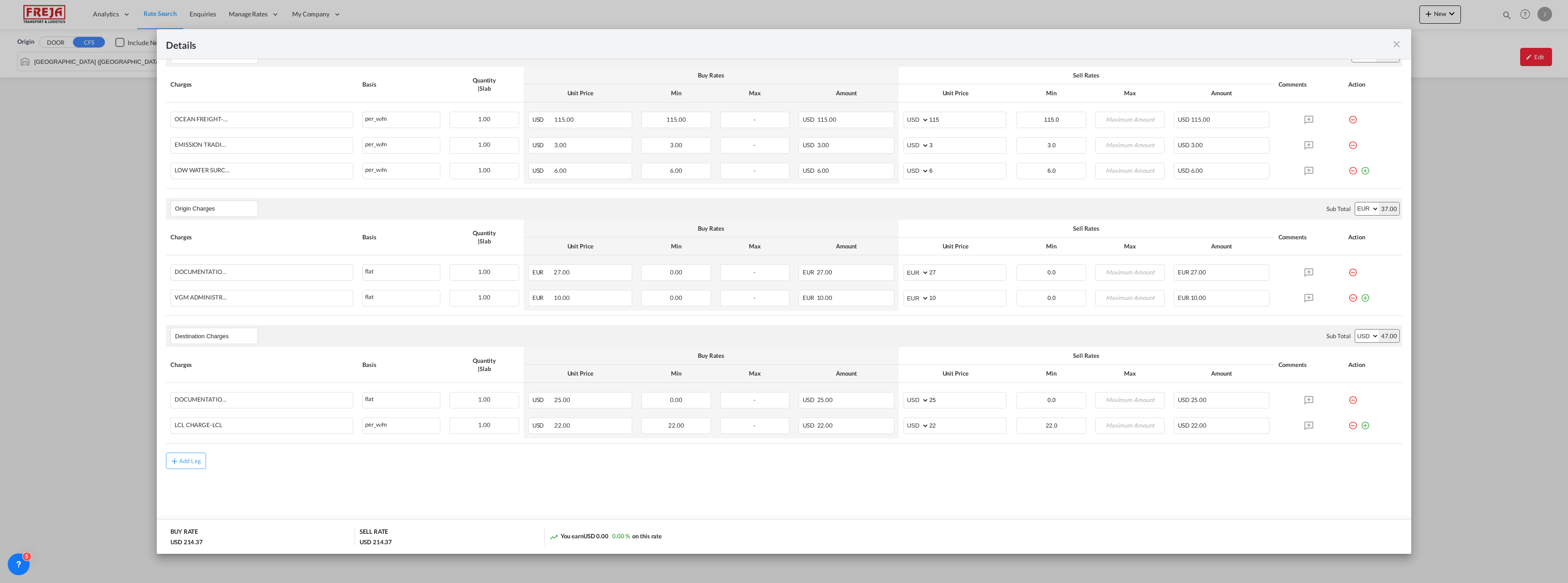
click at [1399, 41] on md-icon "icon-close fg-AAA8AD m-0 cursor" at bounding box center [1397, 44] width 11 height 11
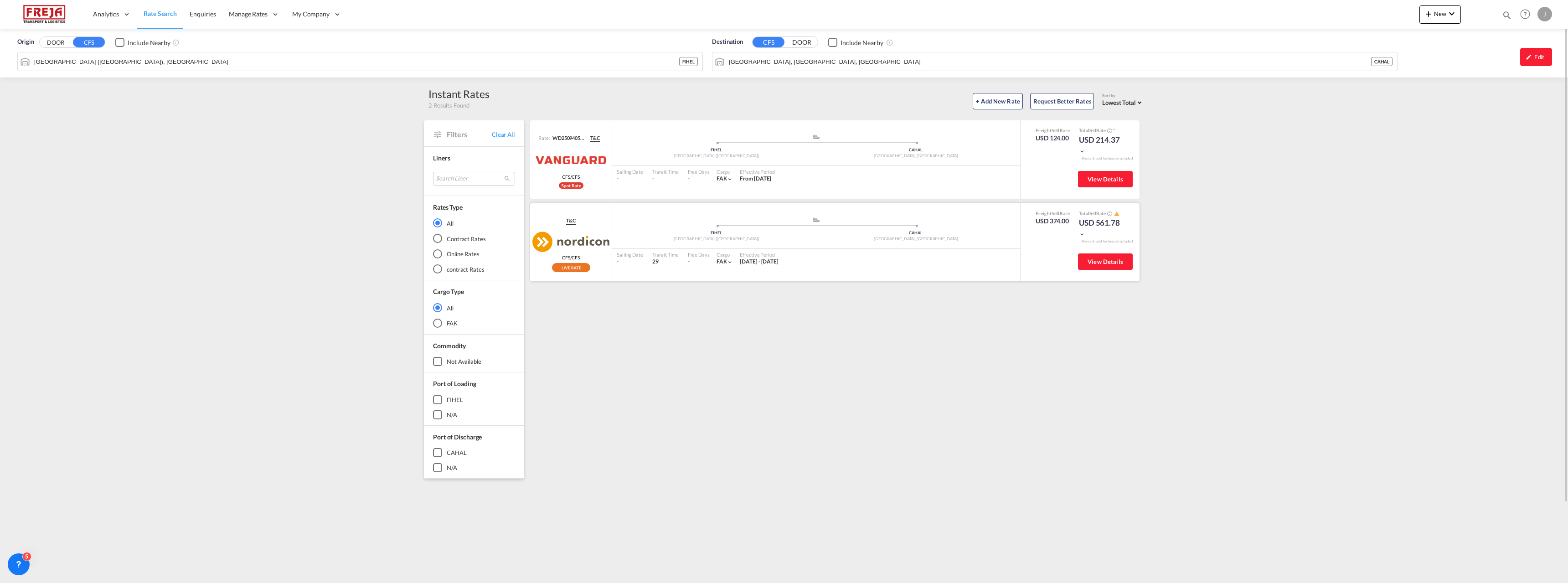
click at [635, 246] on div ".a{fill:#aaa8ad;} .a{fill:#aaa8ad;} FIHEL [GEOGRAPHIC_DATA] ([GEOGRAPHIC_DATA])…" at bounding box center [816, 232] width 408 height 32
click at [1116, 265] on span "View Details" at bounding box center [1106, 261] width 36 height 8
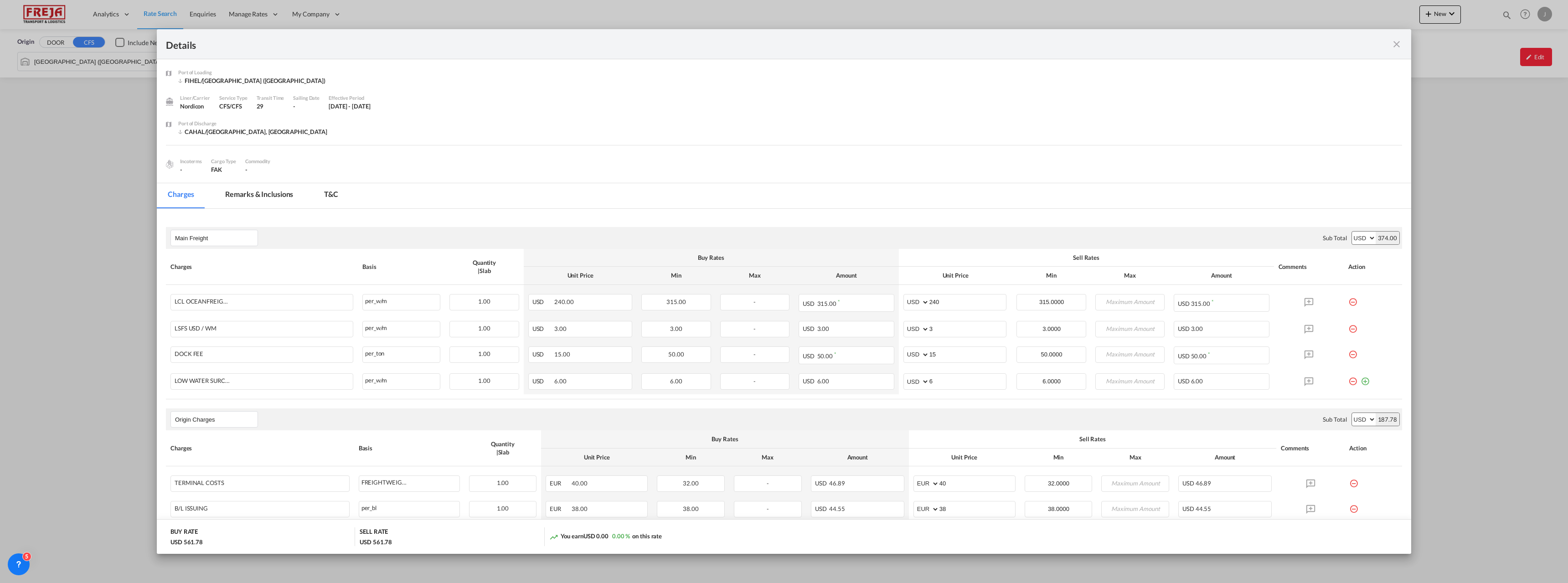
click at [1402, 45] on md-icon "icon-close fg-AAA8AD m-0 cursor" at bounding box center [1397, 44] width 11 height 11
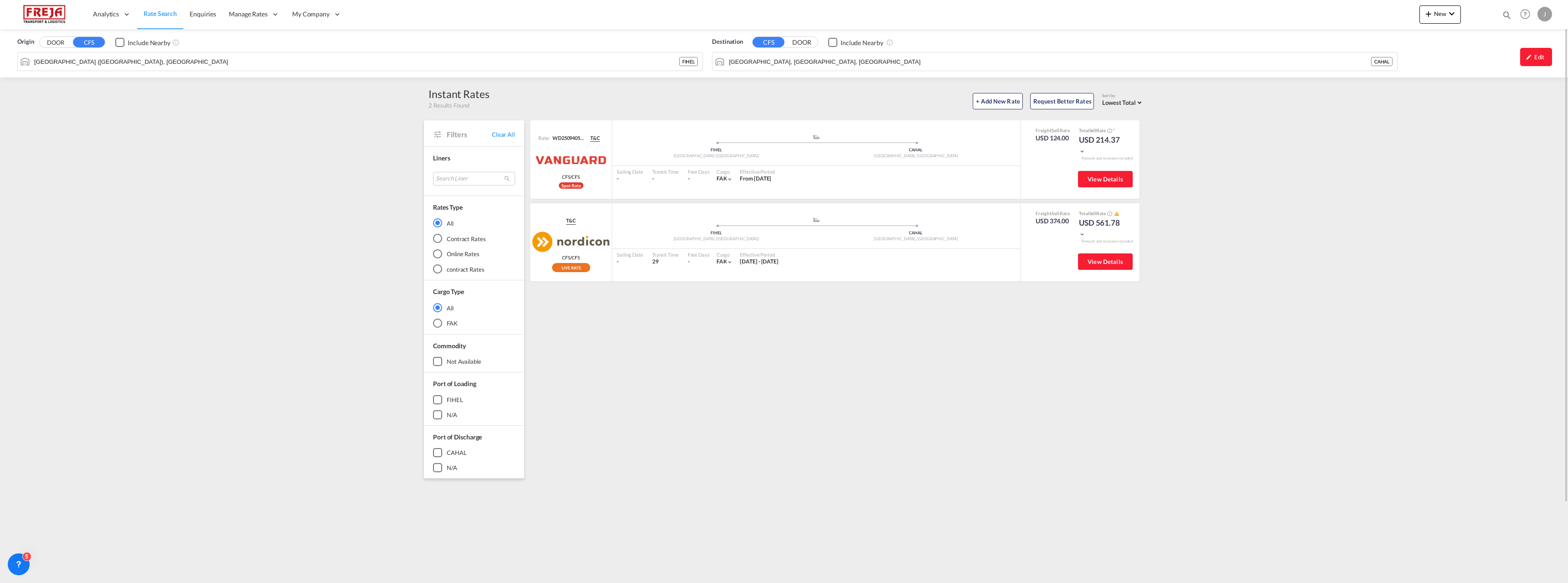
click at [259, 473] on div "Origin DOOR CFS Include Nearby [GEOGRAPHIC_DATA] ([GEOGRAPHIC_DATA]), FIHEL FIH…" at bounding box center [784, 352] width 1568 height 646
click at [225, 376] on div "Origin DOOR CFS Include Nearby [GEOGRAPHIC_DATA] ([GEOGRAPHIC_DATA]), FIHEL FIH…" at bounding box center [784, 352] width 1568 height 646
